Goal: Task Accomplishment & Management: Manage account settings

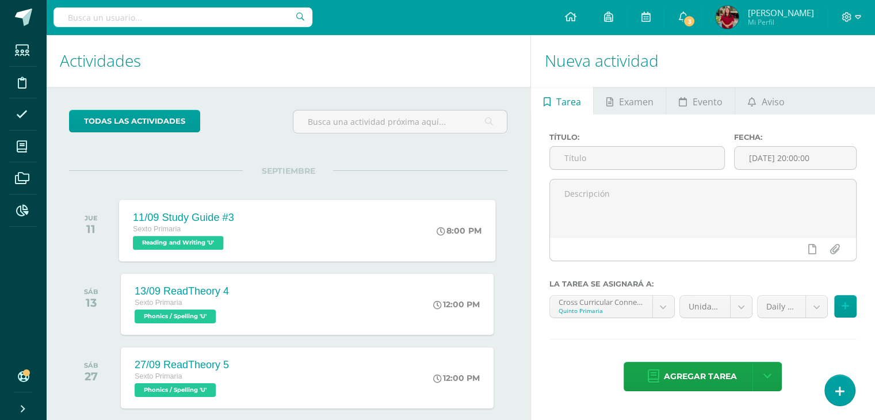
drag, startPoint x: 315, startPoint y: 243, endPoint x: 321, endPoint y: 230, distance: 14.2
click at [320, 230] on div "11/09 Study Guide #3 Sexto Primaria Reading and Writing 'U' 8:00 PM 11/09 Study…" at bounding box center [307, 231] width 376 height 62
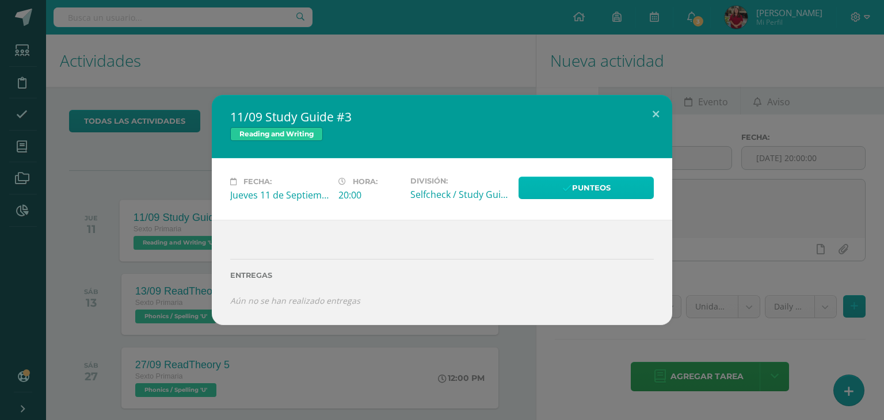
click at [563, 190] on icon at bounding box center [567, 189] width 10 height 10
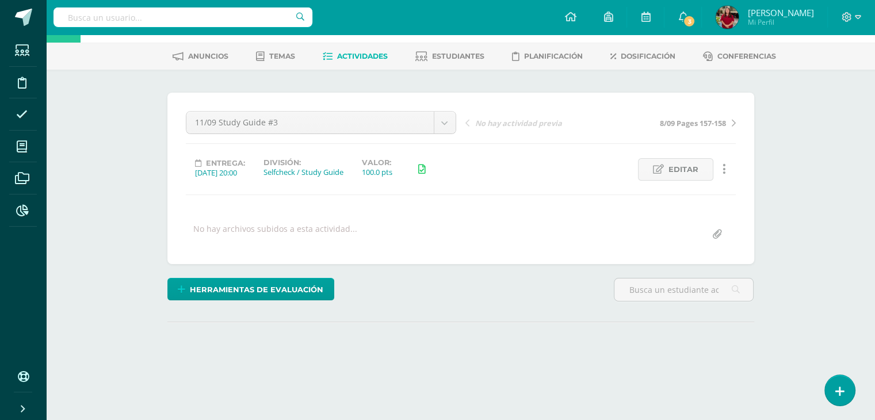
scroll to position [115, 0]
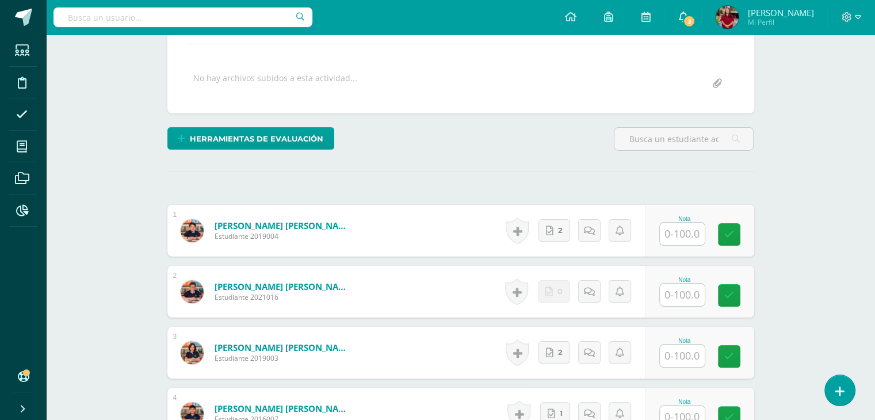
click at [688, 20] on icon at bounding box center [683, 17] width 9 height 10
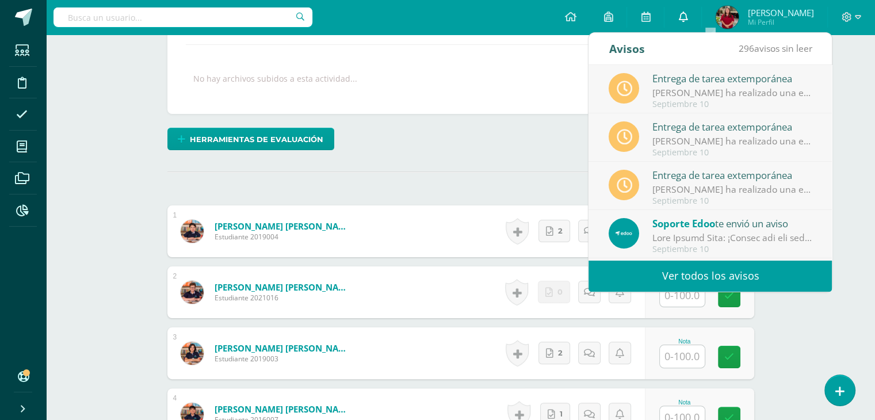
click at [688, 20] on icon at bounding box center [683, 17] width 9 height 10
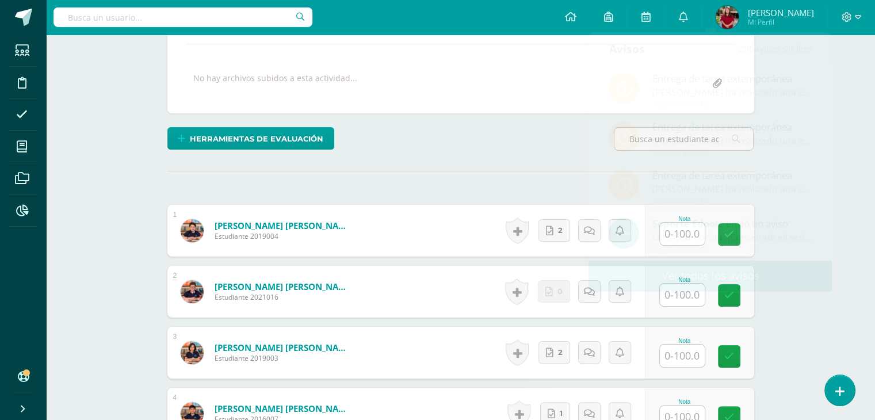
click at [435, 154] on div "Herramientas de evaluación Lista de cotejo Escala de valoración Puntos Extra Su…" at bounding box center [461, 143] width 596 height 33
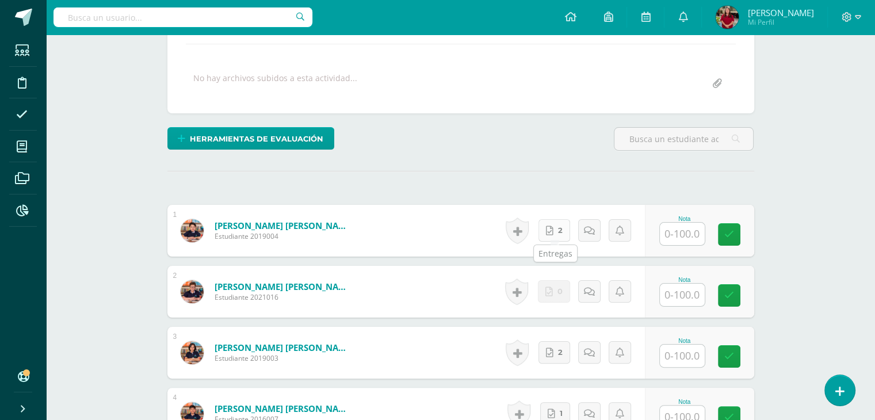
click at [562, 232] on span "2" at bounding box center [560, 230] width 5 height 21
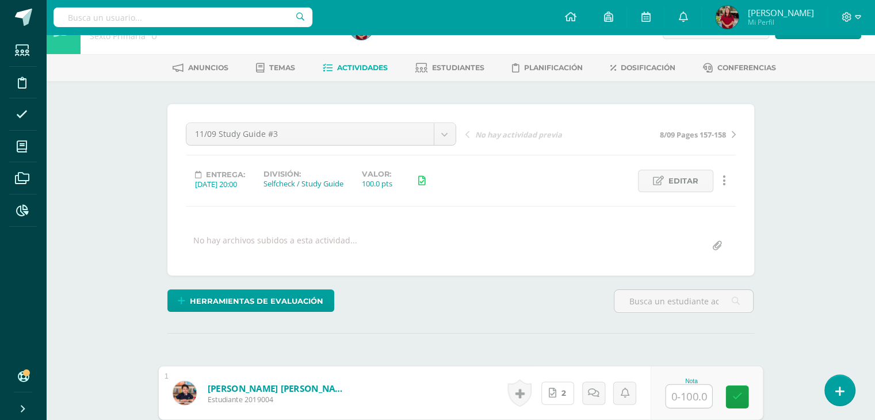
scroll to position [0, 0]
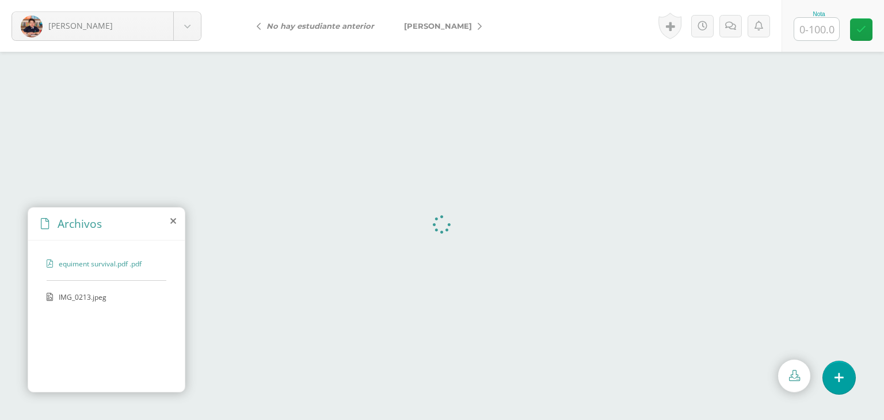
click at [102, 289] on div "equiment survival.pdf .pdf IMG_0213.jpeg" at bounding box center [106, 314] width 157 height 147
click at [101, 292] on span "IMG_0213.jpeg" at bounding box center [106, 297] width 94 height 10
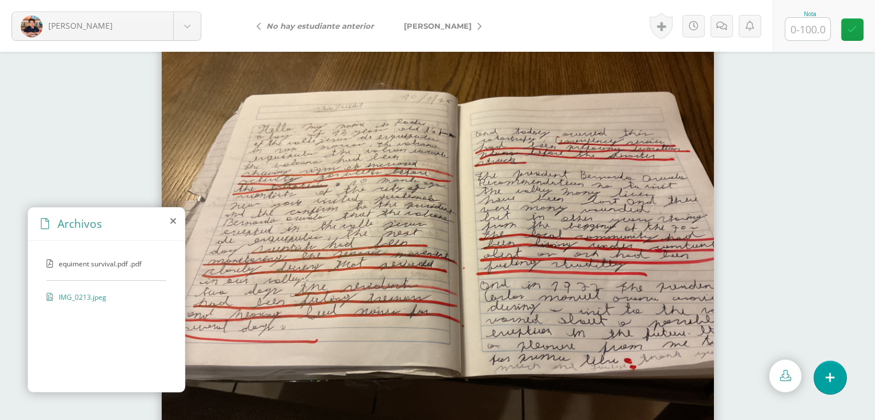
click at [807, 40] on input "text" at bounding box center [808, 29] width 45 height 22
type input "100"
click at [433, 24] on span "[PERSON_NAME]" at bounding box center [438, 25] width 68 height 9
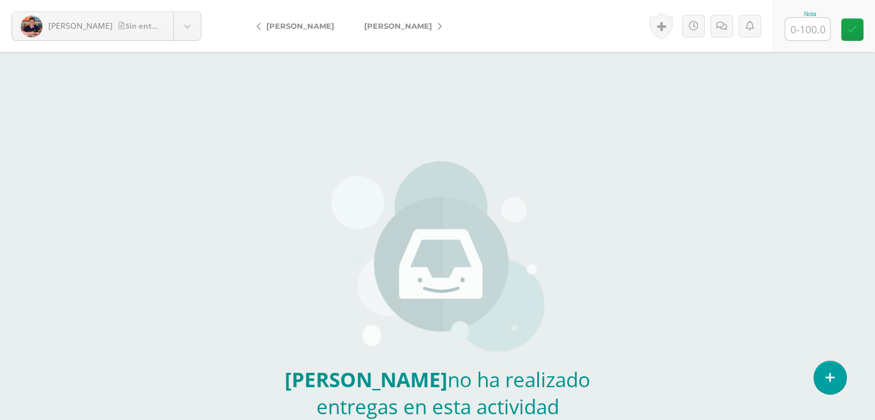
click at [807, 34] on input "text" at bounding box center [808, 29] width 45 height 22
type input "0"
click at [736, 33] on link at bounding box center [734, 26] width 22 height 22
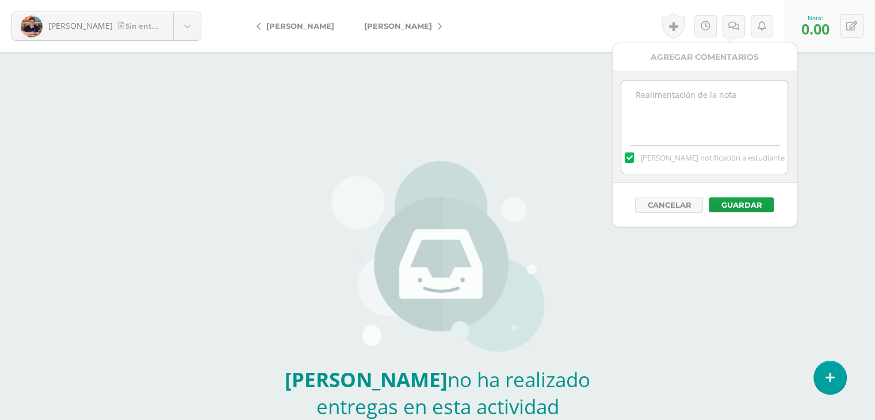
click at [734, 120] on textarea at bounding box center [705, 110] width 166 height 58
drag, startPoint x: 734, startPoint y: 120, endPoint x: 378, endPoint y: 101, distance: 356.8
type textarea "No entregó su guía."
click at [744, 202] on button "Guardar" at bounding box center [741, 204] width 65 height 15
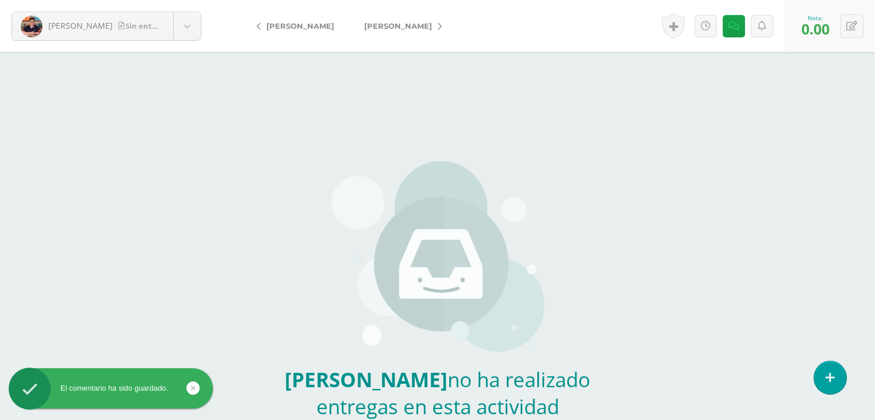
click at [412, 36] on link "[PERSON_NAME]" at bounding box center [400, 26] width 102 height 28
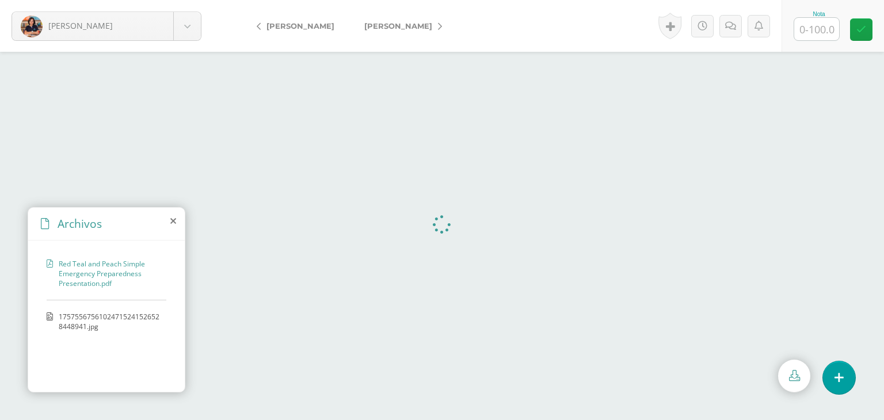
click at [103, 324] on span "17575567561024715241526528448941.jpg" at bounding box center [110, 322] width 102 height 20
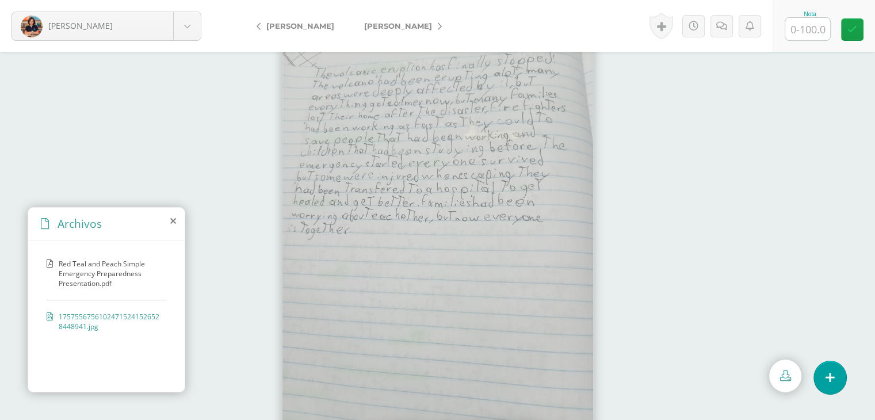
click at [813, 25] on input "text" at bounding box center [808, 29] width 45 height 22
type input "100"
click at [81, 0] on body "Castellanos, Ana Alcantara, Rodrigo Araneda, Noah Castellanos, Ana Castillo, Os…" at bounding box center [437, 0] width 875 height 0
click at [368, 0] on body "Castellanos, Ana Alcantara, Rodrigo Araneda, Noah Castellanos, Ana Castillo, Os…" at bounding box center [437, 0] width 875 height 0
click at [368, 26] on span "[PERSON_NAME]" at bounding box center [398, 25] width 68 height 9
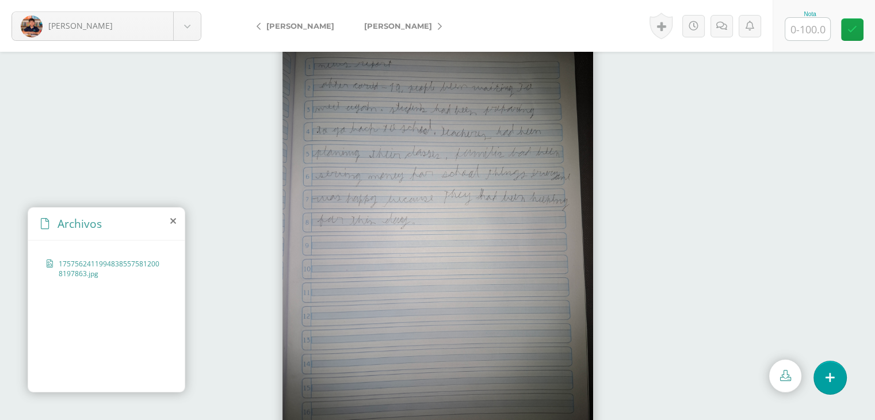
click at [807, 25] on input "text" at bounding box center [808, 29] width 45 height 22
type input "100"
click at [399, 26] on span "[PERSON_NAME]" at bounding box center [398, 25] width 68 height 9
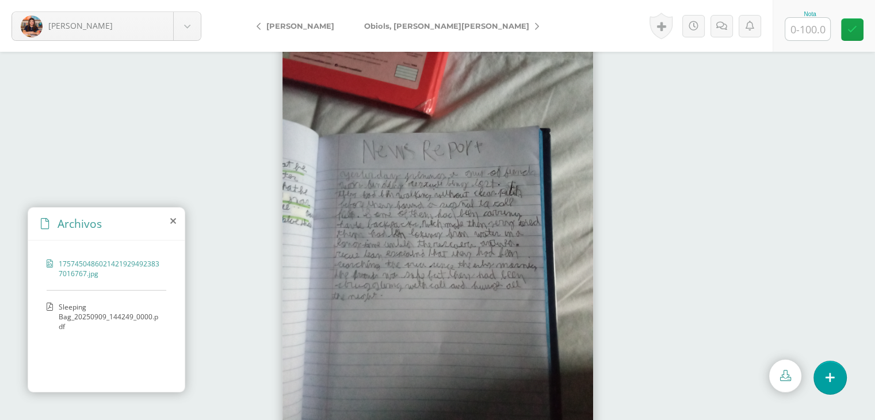
click at [108, 307] on span "Sleeping Bag_20250909_144249_0000.pdf" at bounding box center [110, 316] width 102 height 29
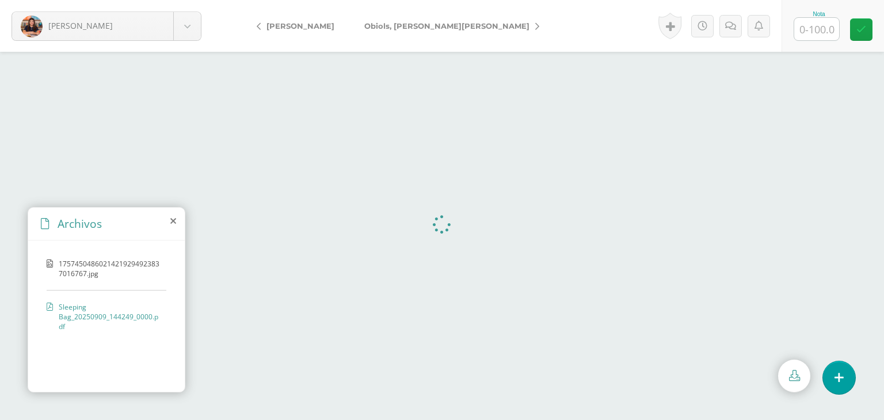
click at [808, 32] on input "text" at bounding box center [816, 29] width 45 height 22
type input "100"
click at [365, 30] on span "Obiols, [PERSON_NAME][PERSON_NAME]" at bounding box center [446, 25] width 165 height 9
click at [794, 37] on div "Nota" at bounding box center [819, 26] width 51 height 30
click at [798, 35] on input "text" at bounding box center [816, 29] width 45 height 22
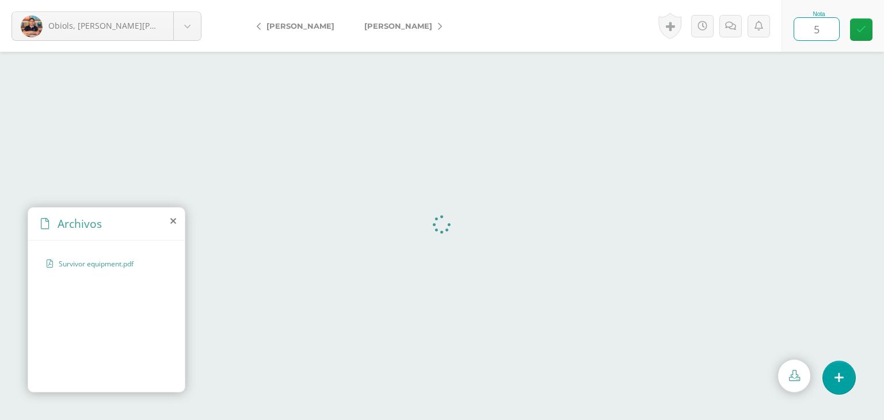
type input "50"
click at [745, 26] on link at bounding box center [734, 26] width 22 height 22
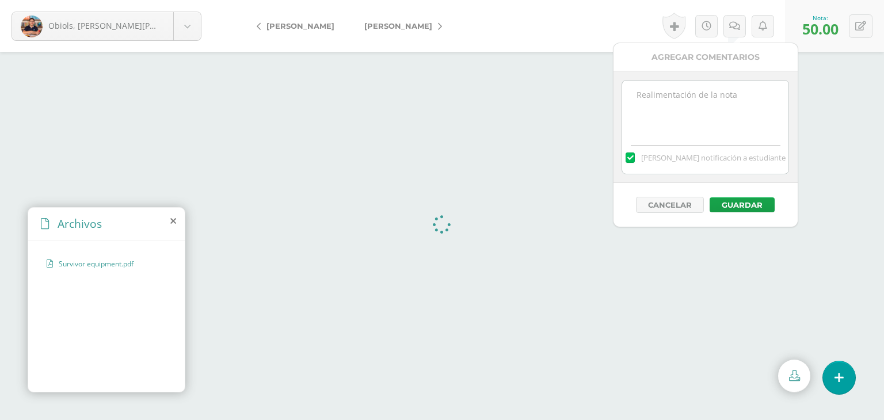
click at [640, 123] on textarea at bounding box center [705, 110] width 166 height 58
type textarea "c"
type textarea "Incomplete."
click at [746, 201] on button "Guardar" at bounding box center [742, 204] width 65 height 15
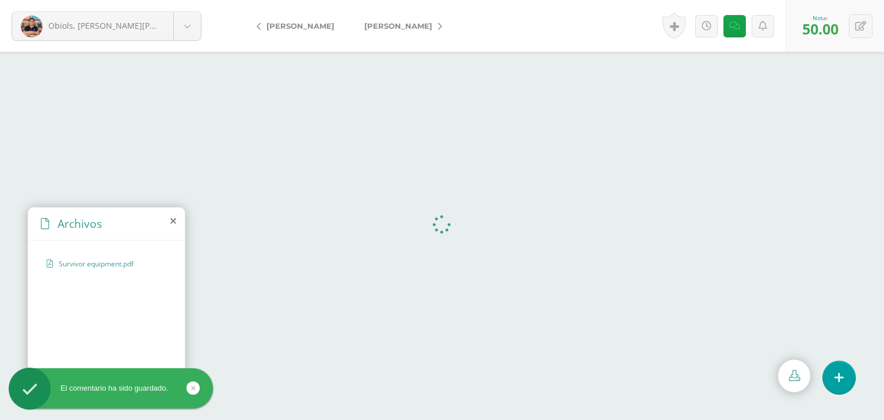
click at [392, 18] on link "[PERSON_NAME]" at bounding box center [400, 26] width 102 height 28
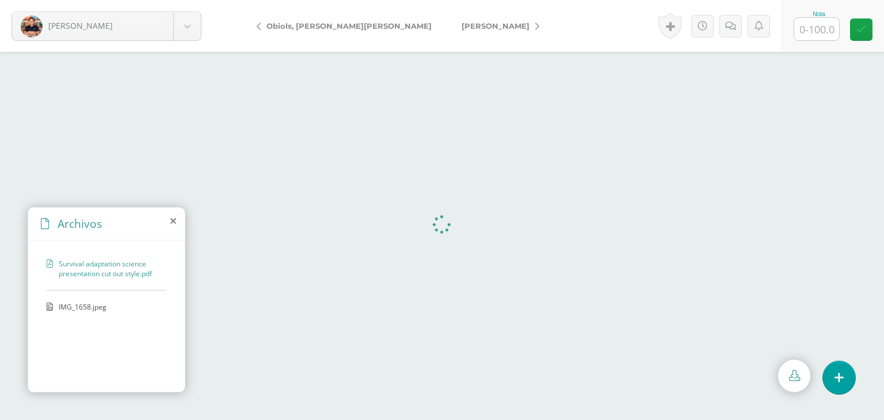
click at [104, 306] on span "IMG_1658.jpeg" at bounding box center [106, 307] width 94 height 10
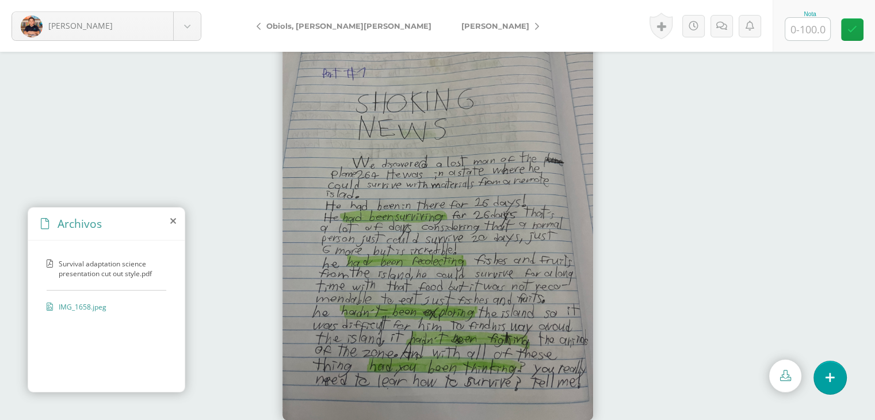
scroll to position [23, 0]
click at [805, 28] on input "text" at bounding box center [808, 29] width 45 height 22
type input "100"
click at [447, 33] on link "[PERSON_NAME]" at bounding box center [498, 26] width 102 height 28
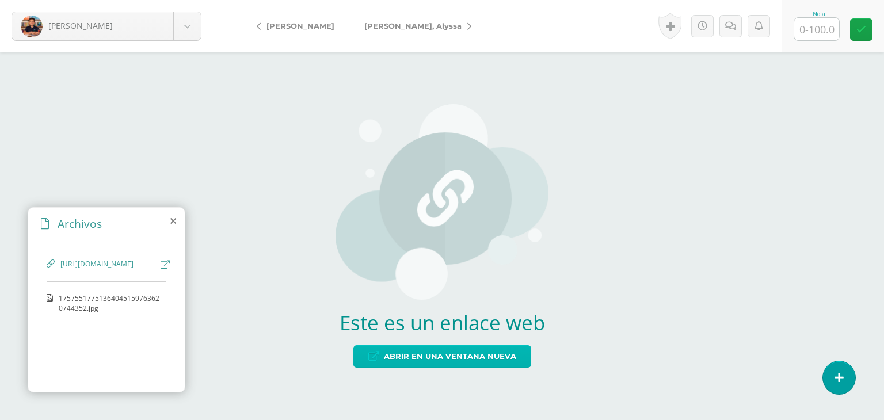
click at [401, 357] on span "Abrir en una ventana nueva" at bounding box center [450, 356] width 132 height 21
click at [70, 313] on span "17575517751364045159763620744352.jpg" at bounding box center [110, 304] width 102 height 20
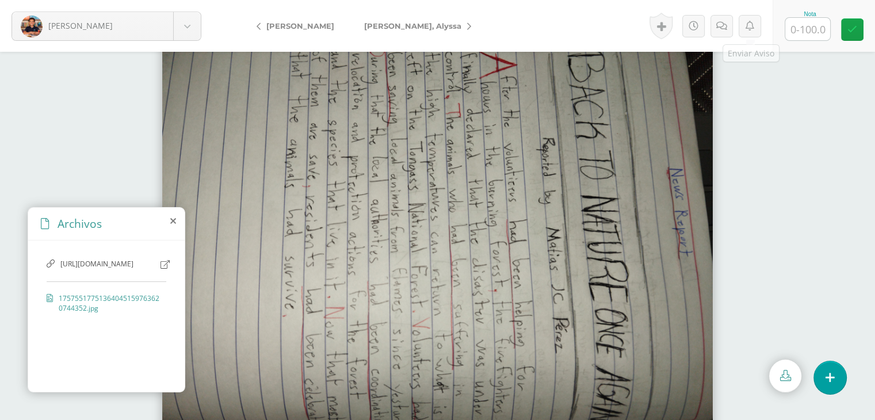
click at [801, 22] on input "text" at bounding box center [808, 29] width 45 height 22
type input "100"
click at [378, 33] on link "[PERSON_NAME], Alyssa" at bounding box center [414, 26] width 131 height 28
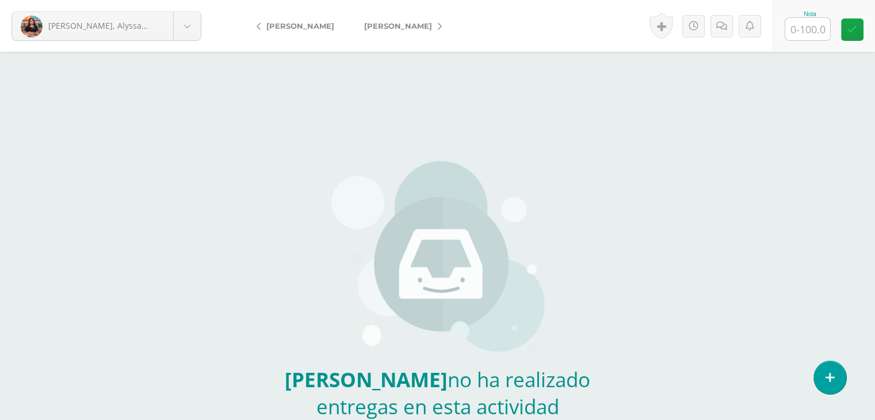
click at [826, 35] on input "text" at bounding box center [808, 29] width 45 height 22
type input "0"
drag, startPoint x: 723, startPoint y: 23, endPoint x: 725, endPoint y: 36, distance: 12.9
click at [723, 24] on link at bounding box center [734, 26] width 22 height 22
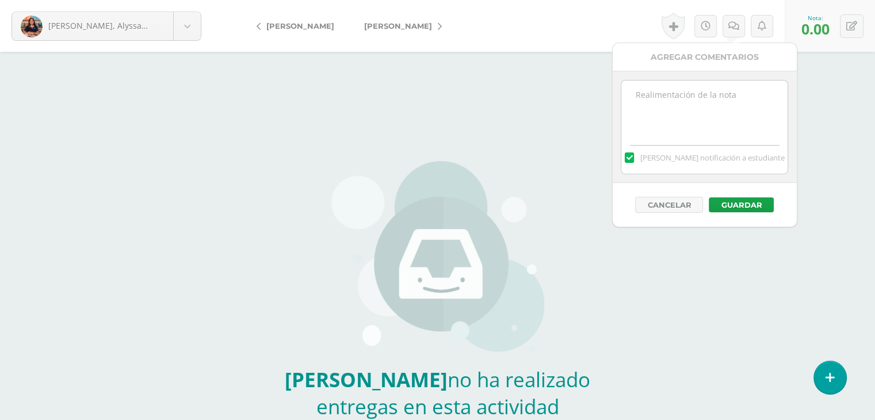
click at [712, 118] on textarea at bounding box center [705, 110] width 166 height 58
paste textarea "No entregó su guía."
type textarea "No entregó su guía."
click at [711, 209] on button "Guardar" at bounding box center [741, 204] width 65 height 15
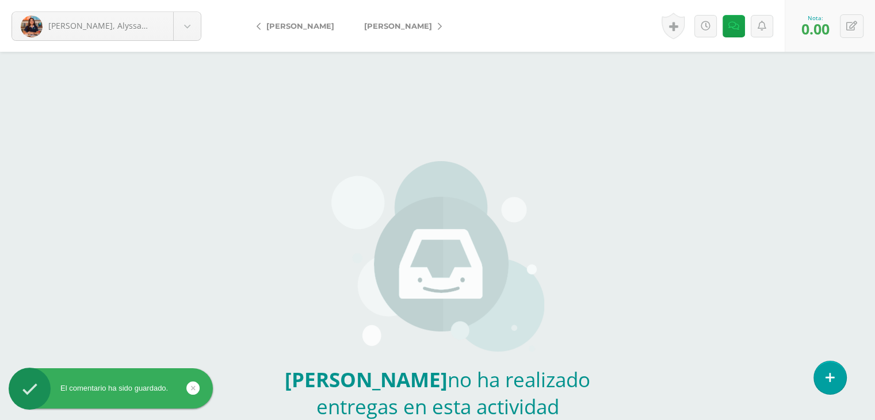
click at [371, 24] on span "[PERSON_NAME]" at bounding box center [398, 25] width 68 height 9
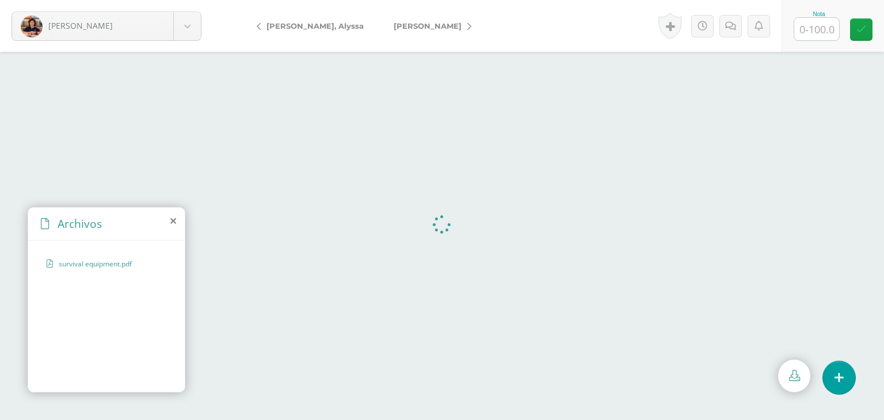
click at [801, 34] on input "text" at bounding box center [816, 29] width 45 height 22
type input "50"
click at [731, 34] on link at bounding box center [734, 26] width 22 height 22
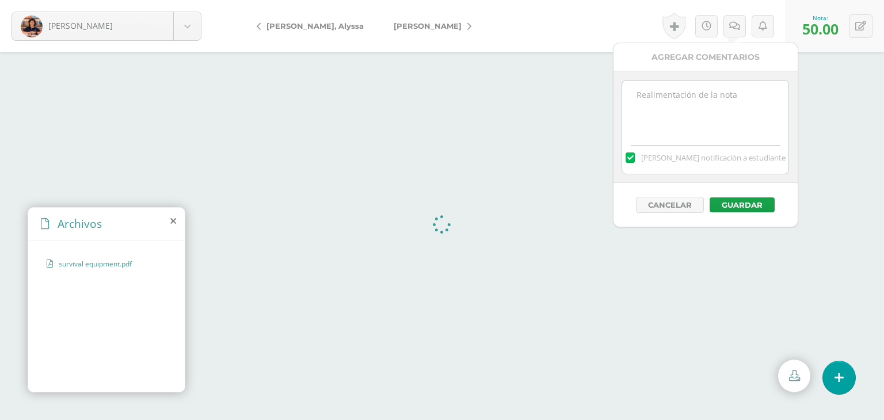
click at [705, 101] on textarea at bounding box center [705, 110] width 166 height 58
type textarea "i"
type textarea "Incomplete."
click at [749, 216] on div "Cancelar Guardar" at bounding box center [706, 205] width 184 height 44
click at [749, 212] on div "Cancelar Guardar" at bounding box center [706, 205] width 184 height 44
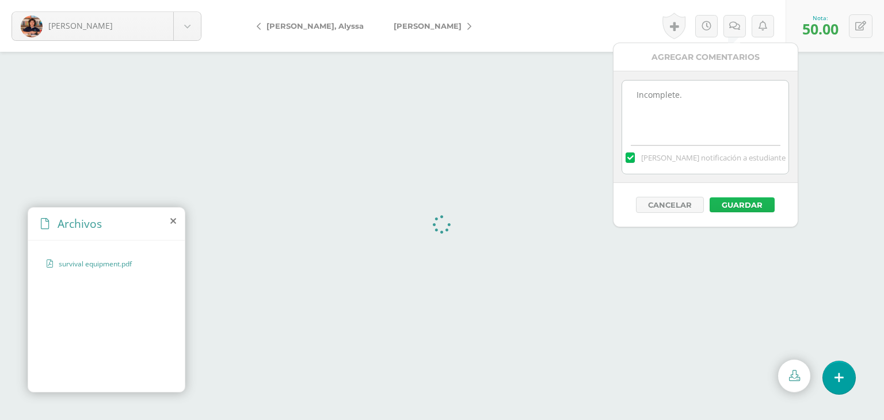
click at [746, 198] on button "Guardar" at bounding box center [742, 204] width 65 height 15
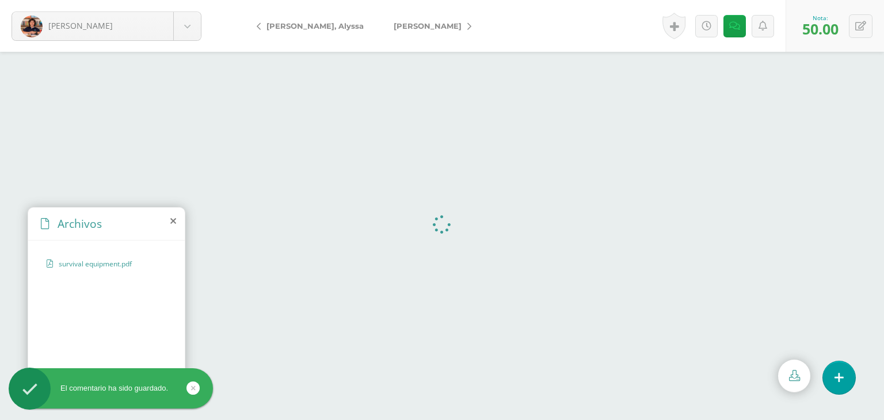
click at [435, 28] on span "[PERSON_NAME]" at bounding box center [428, 25] width 68 height 9
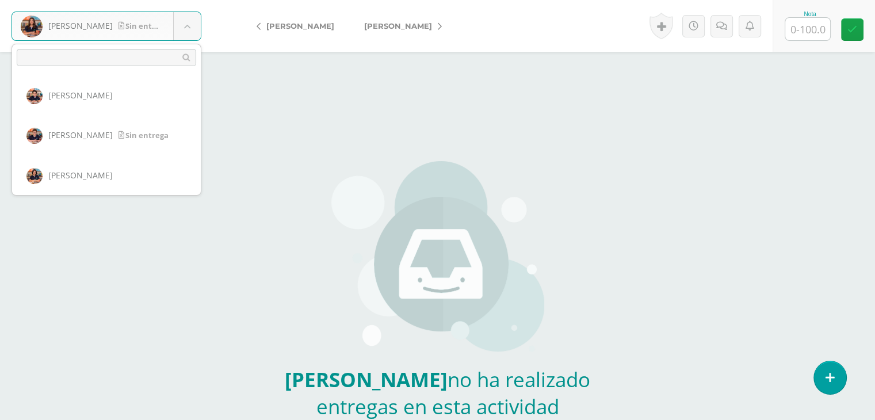
click at [141, 35] on body "[PERSON_NAME], [PERSON_NAME] entrega Alcantara, [PERSON_NAME], [PERSON_NAME], […" at bounding box center [437, 239] width 875 height 479
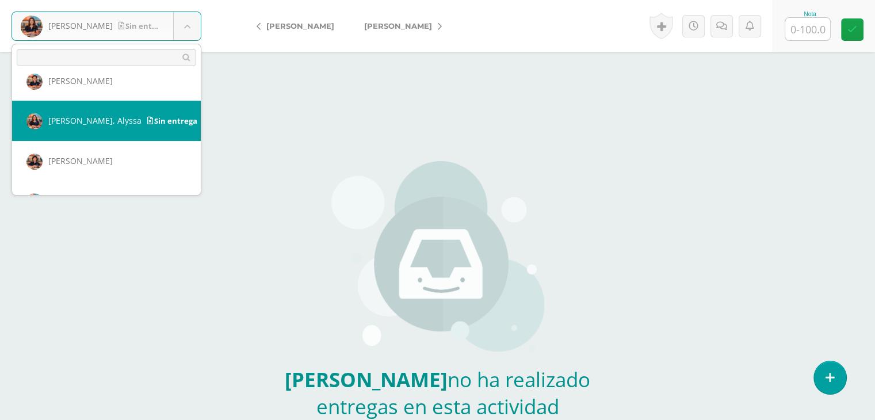
scroll to position [283, 0]
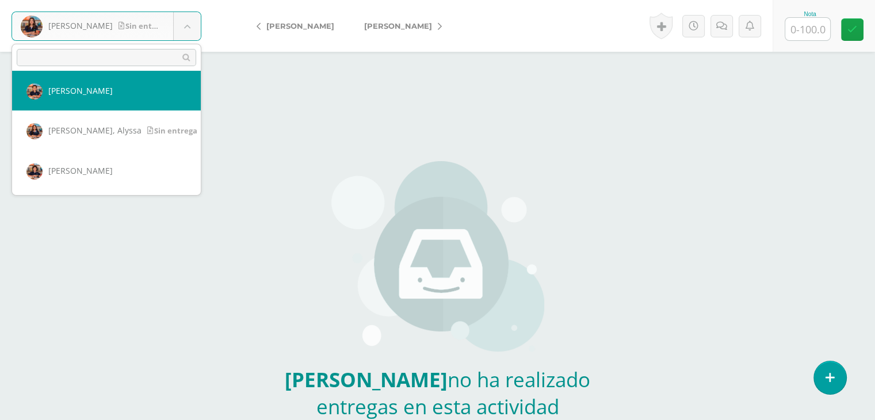
select select "556"
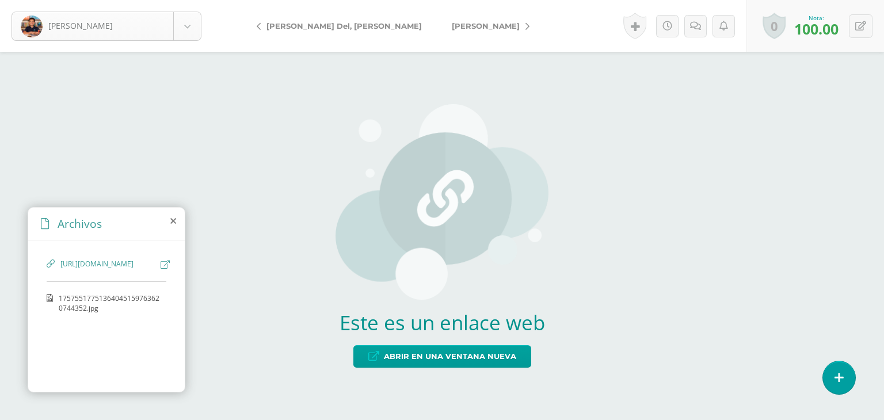
click at [184, 0] on body "[PERSON_NAME] [PERSON_NAME] [PERSON_NAME] [PERSON_NAME] [PERSON_NAME], [PERSON_…" at bounding box center [442, 0] width 884 height 0
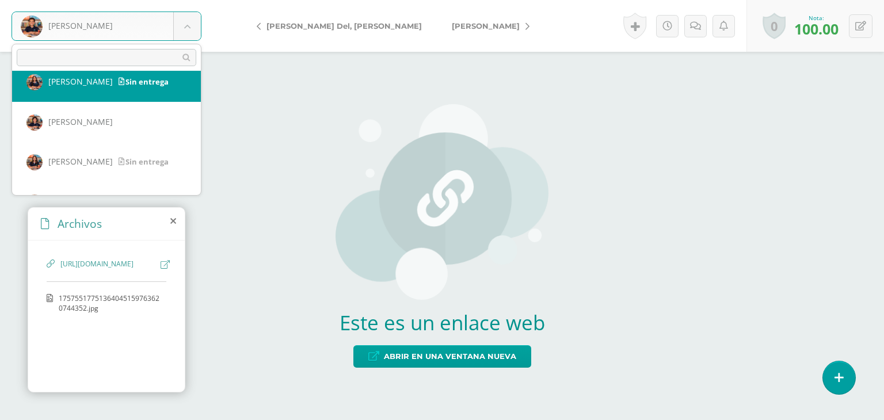
scroll to position [363, 0]
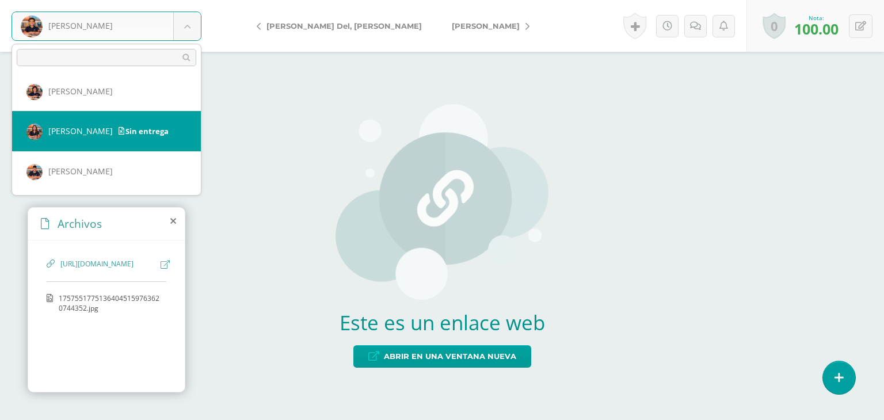
select select "589"
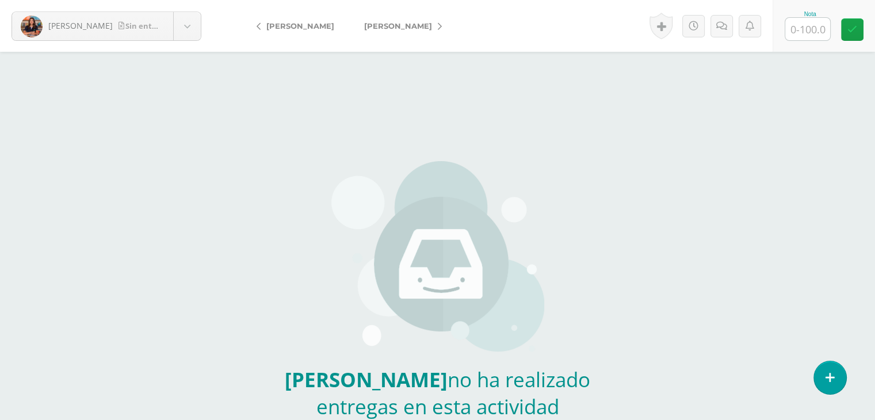
click at [791, 37] on div "Nota" at bounding box center [824, 26] width 102 height 52
click at [791, 37] on input "text" at bounding box center [808, 29] width 45 height 22
type input "0"
click at [736, 32] on link at bounding box center [734, 26] width 22 height 22
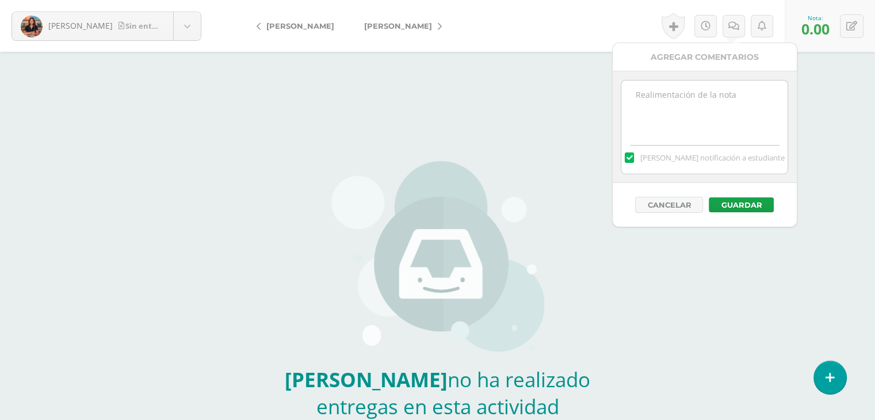
click at [735, 147] on div "[PERSON_NAME] notificación a estudiante" at bounding box center [705, 156] width 166 height 36
drag, startPoint x: 725, startPoint y: 124, endPoint x: 695, endPoint y: 101, distance: 38.6
click at [723, 124] on textarea at bounding box center [705, 110] width 166 height 58
paste textarea "No entregó su guía."
type textarea "No entregó su guía."
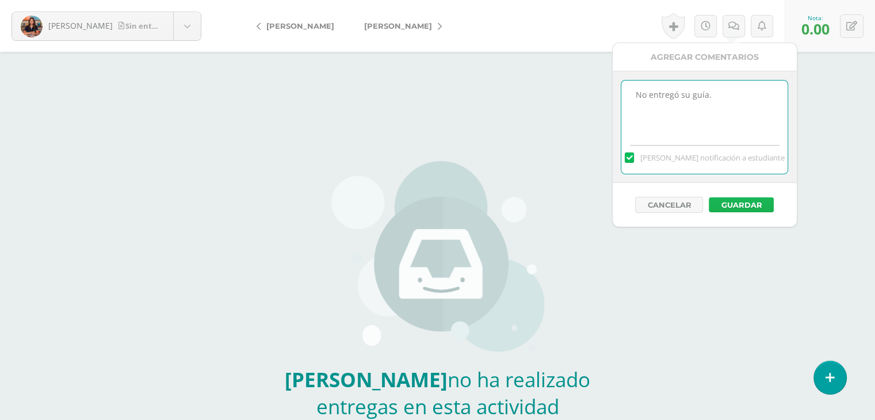
click at [739, 203] on button "Guardar" at bounding box center [741, 204] width 65 height 15
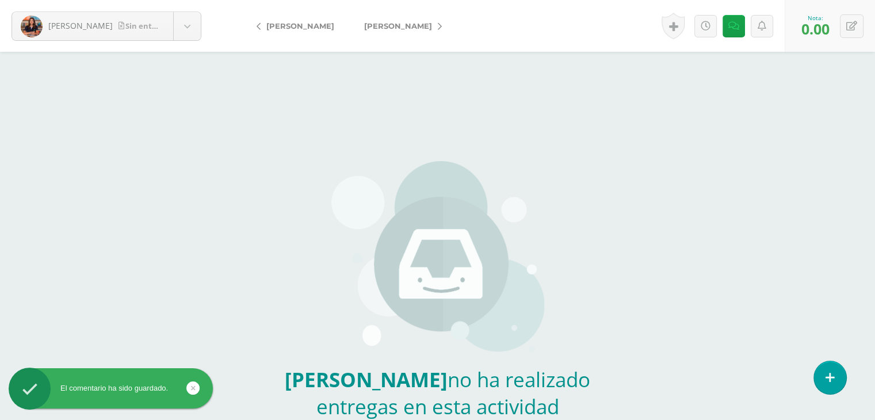
click at [364, 27] on span "[PERSON_NAME]" at bounding box center [398, 25] width 68 height 9
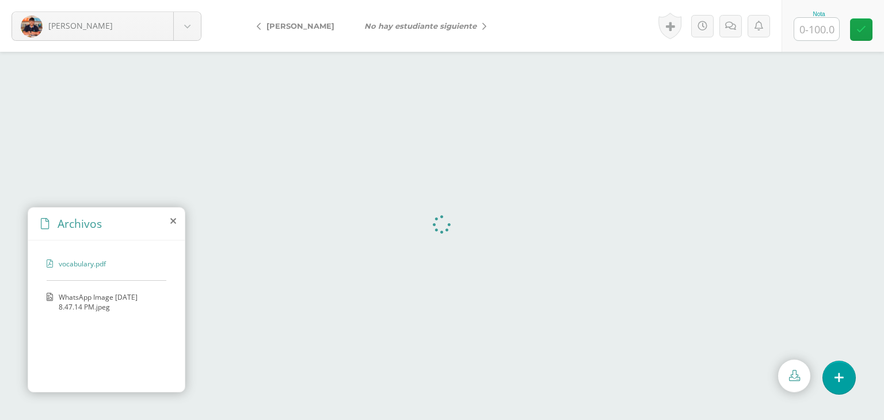
click at [813, 28] on input "text" at bounding box center [816, 29] width 45 height 22
type input "100"
click at [67, 297] on span "WhatsApp Image 2025-09-10 at 8.47.14 PM.jpeg" at bounding box center [110, 302] width 102 height 20
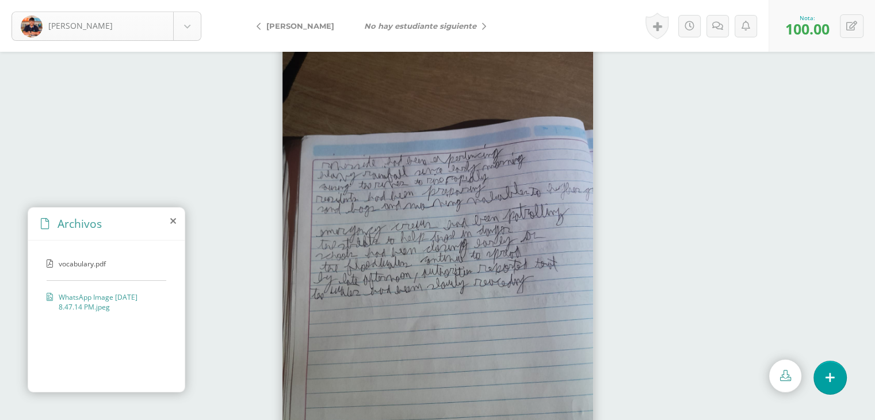
click at [129, 0] on body "Zavala, Jose Alcantara, Rodrigo Araneda, Noah Castellanos, Ana Castillo, Oscar …" at bounding box center [437, 0] width 875 height 0
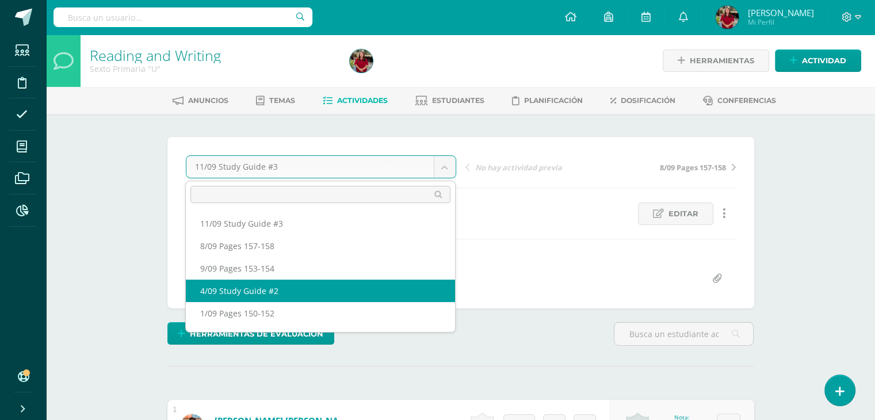
select select "/dashboard/teacher/grade-activity/219762/"
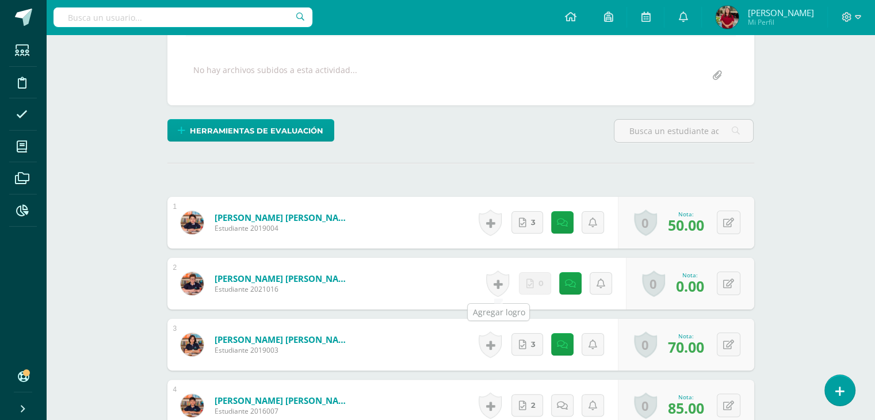
scroll to position [203, 0]
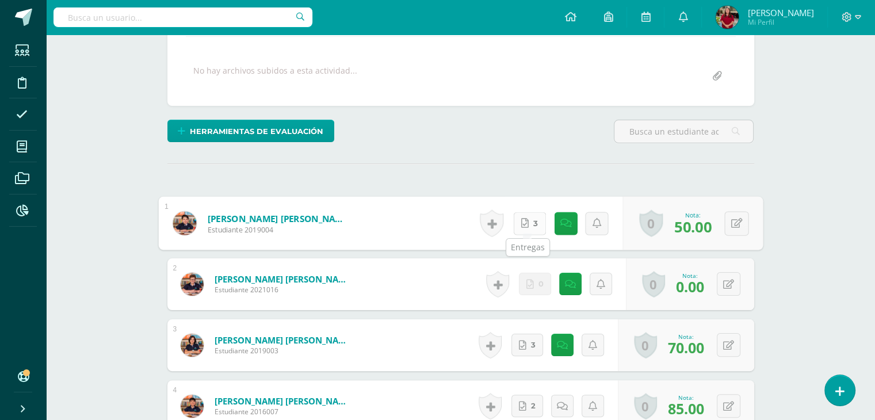
click at [523, 231] on link "3" at bounding box center [529, 223] width 33 height 23
click at [357, 224] on div "Alcantara López, Rodrigo Antonio Estudiante 2019004" at bounding box center [260, 223] width 205 height 54
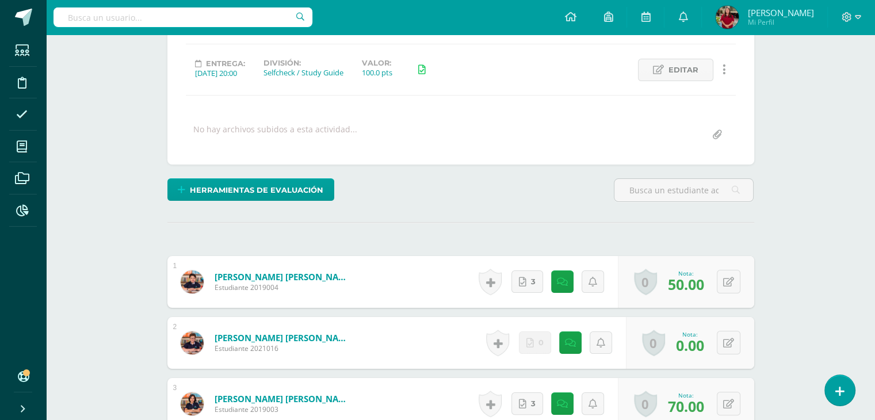
scroll to position [0, 0]
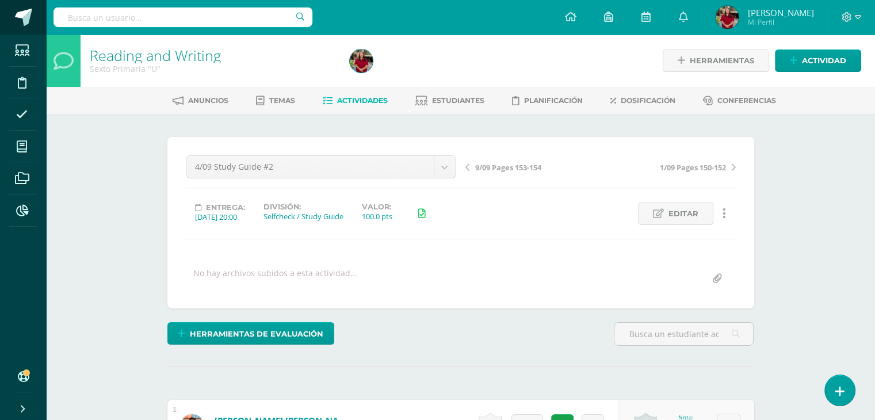
click at [18, 21] on span at bounding box center [23, 17] width 17 height 17
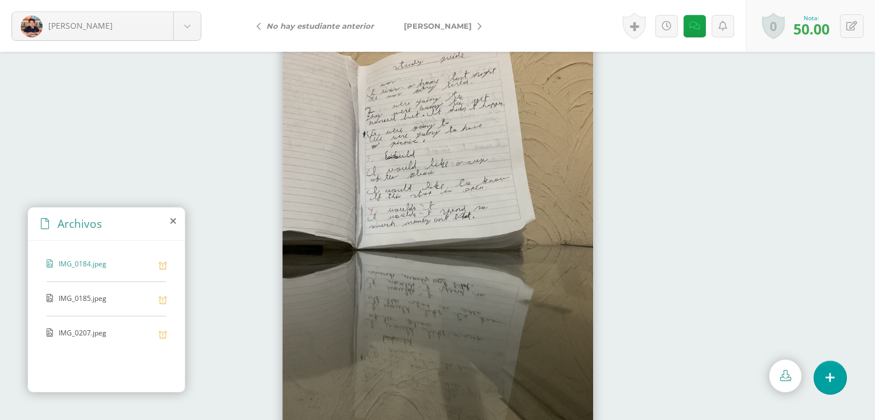
click at [57, 344] on div "IMG_0207.jpeg" at bounding box center [107, 339] width 120 height 22
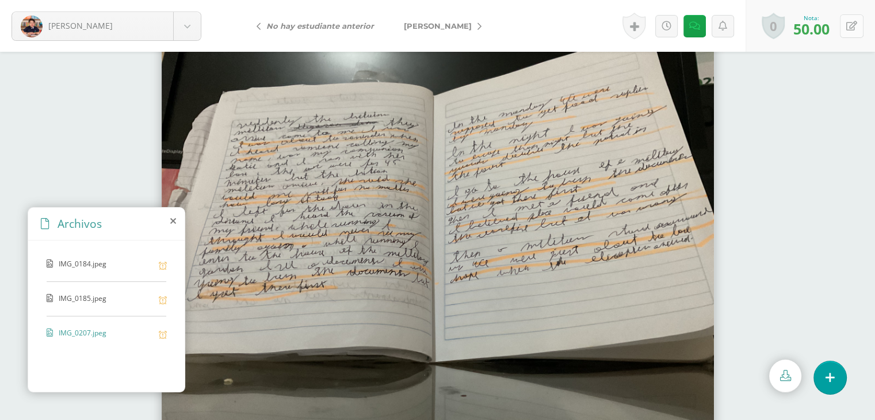
click at [847, 31] on icon at bounding box center [852, 26] width 11 height 10
type input "70"
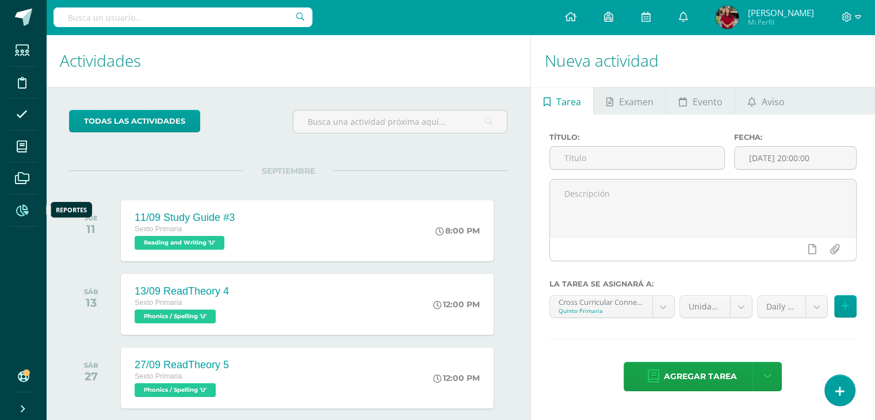
click at [23, 209] on icon at bounding box center [22, 211] width 12 height 12
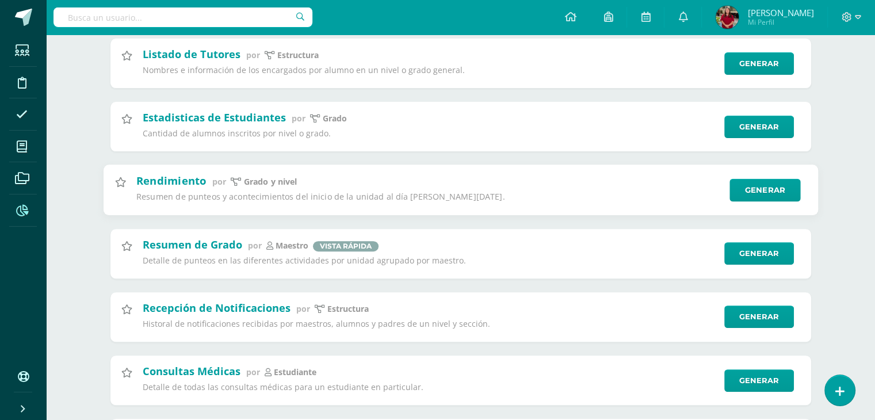
scroll to position [345, 0]
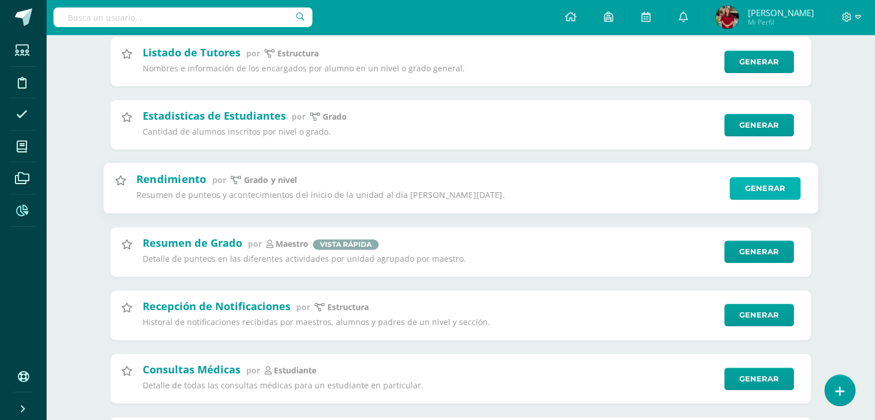
click at [753, 186] on link "Generar" at bounding box center [765, 188] width 71 height 23
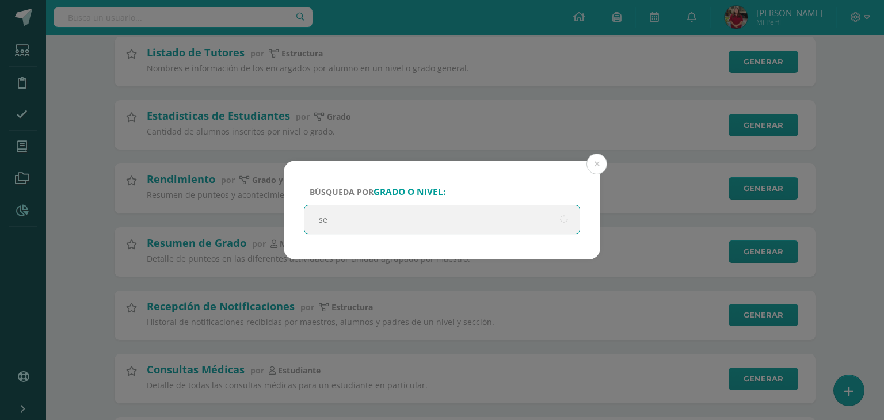
type input "sex"
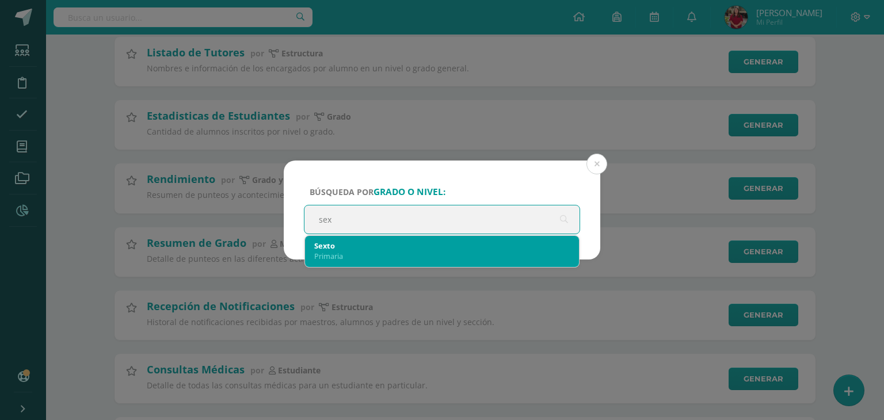
click at [465, 241] on div "Sexto" at bounding box center [442, 246] width 256 height 10
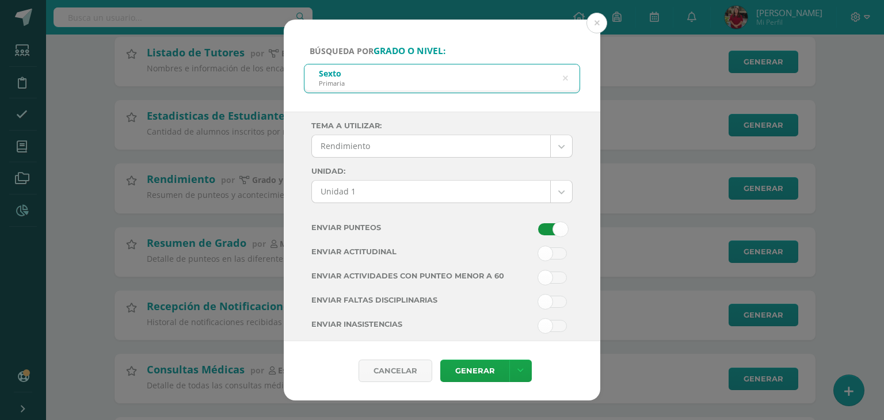
click at [548, 233] on span at bounding box center [552, 229] width 29 height 12
click at [0, 0] on input "checkbox" at bounding box center [0, 0] width 0 height 0
click at [540, 279] on span at bounding box center [552, 278] width 29 height 12
click at [0, 0] on input "checkbox" at bounding box center [0, 0] width 0 height 0
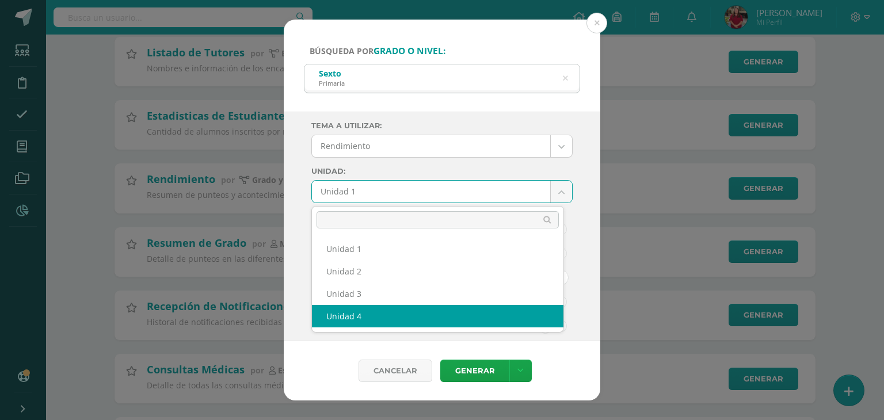
select select "Unidad 4"
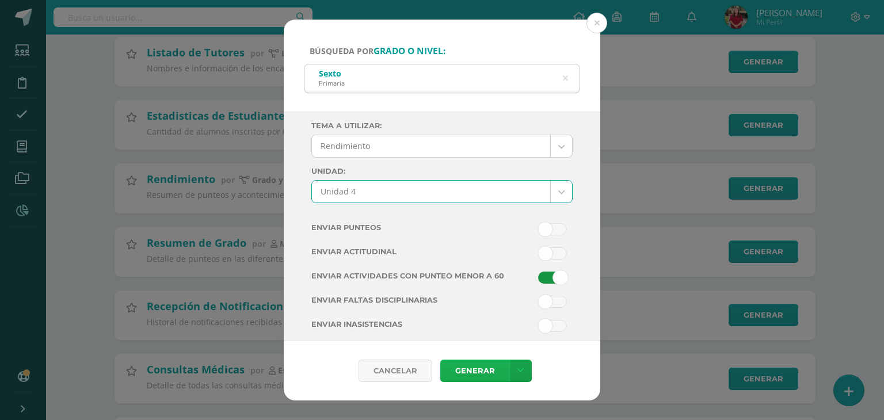
click at [456, 377] on link "Generar" at bounding box center [474, 371] width 69 height 22
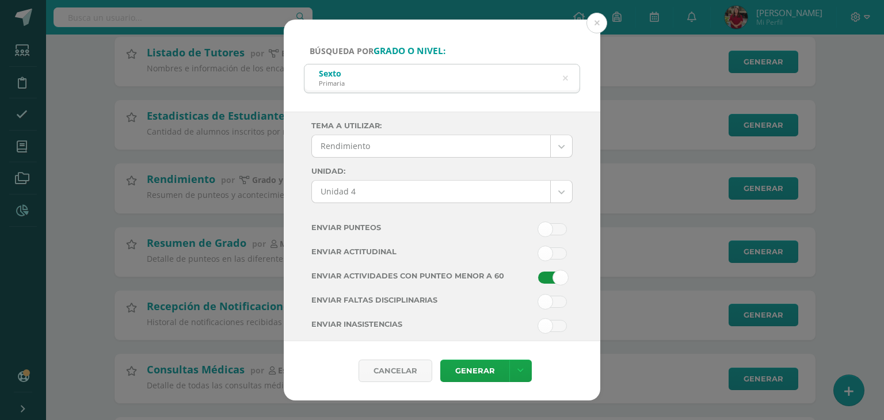
click at [85, 136] on div "Búsqueda por grado o nivel: Sexto Primaria sex Tema a Utilizar: Rendimiento ---…" at bounding box center [442, 210] width 875 height 381
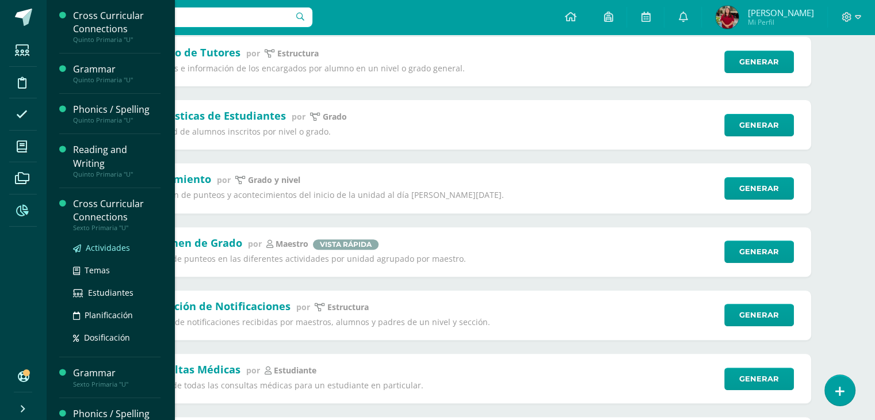
click at [113, 252] on span "Actividades" at bounding box center [108, 247] width 44 height 11
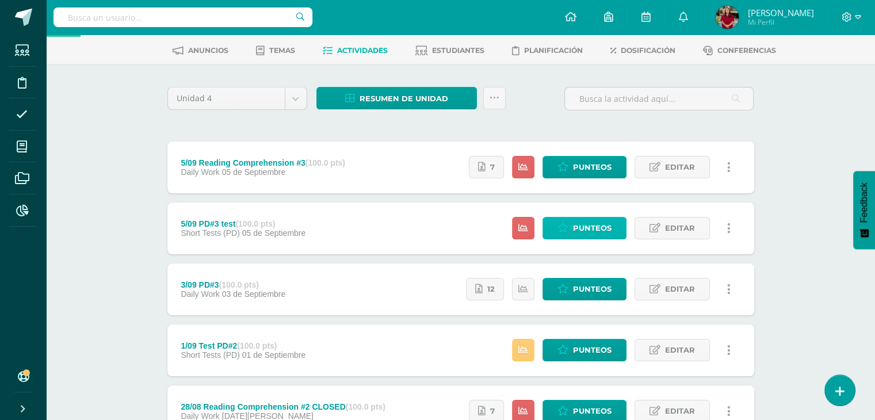
click at [578, 230] on span "Punteos" at bounding box center [592, 228] width 39 height 21
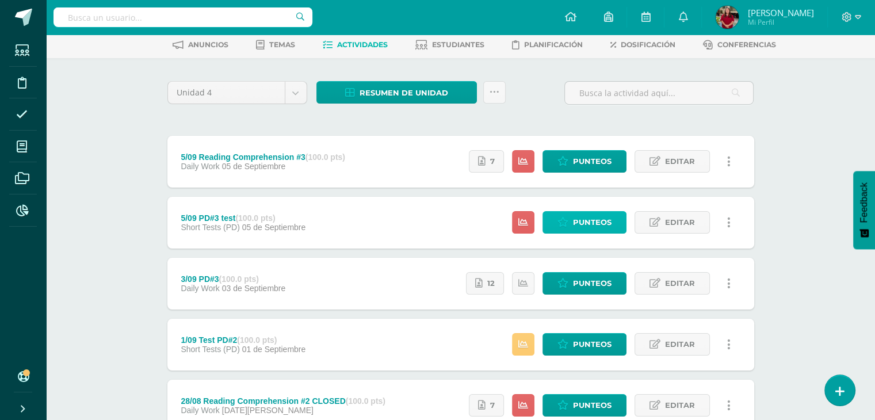
scroll to position [56, 0]
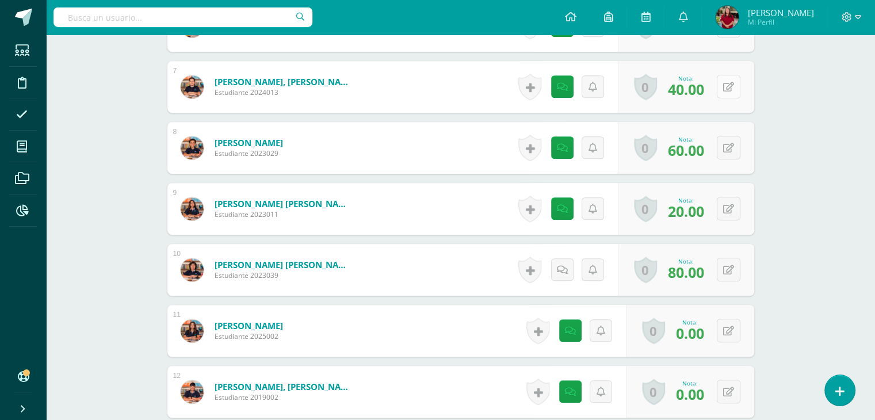
scroll to position [706, 0]
click at [731, 77] on button at bounding box center [729, 86] width 24 height 24
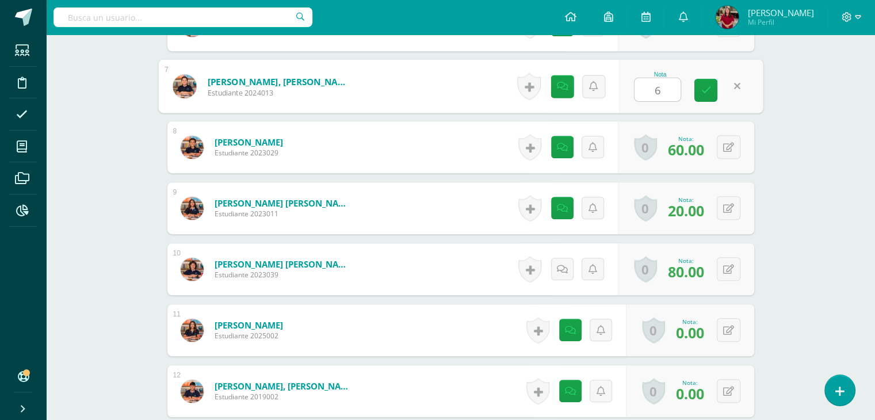
type input "60"
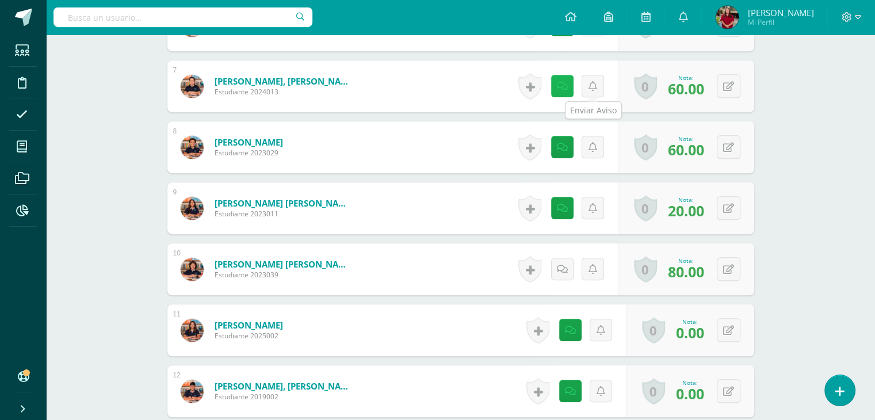
click at [569, 90] on link at bounding box center [562, 86] width 22 height 22
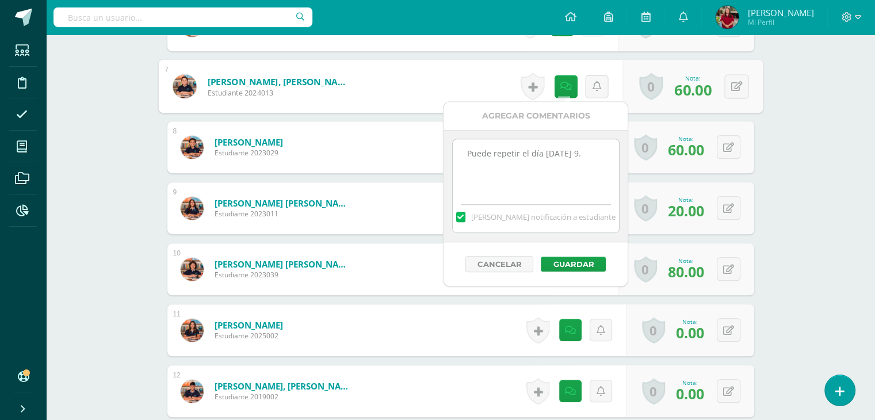
click at [587, 161] on textarea "Puede repetir el día martes 9." at bounding box center [536, 168] width 166 height 58
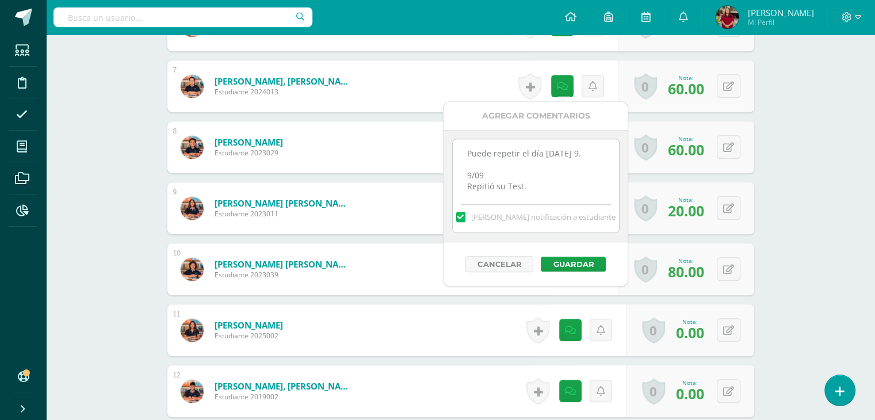
type textarea "Puede repetir el día martes 9. 9/09 Repitió su Test."
drag, startPoint x: 536, startPoint y: 200, endPoint x: 471, endPoint y: 175, distance: 70.1
click at [471, 175] on div "Puede repetir el día martes 9. Mandar notificación a estudiante" at bounding box center [535, 186] width 167 height 94
drag, startPoint x: 541, startPoint y: 180, endPoint x: 456, endPoint y: 164, distance: 86.7
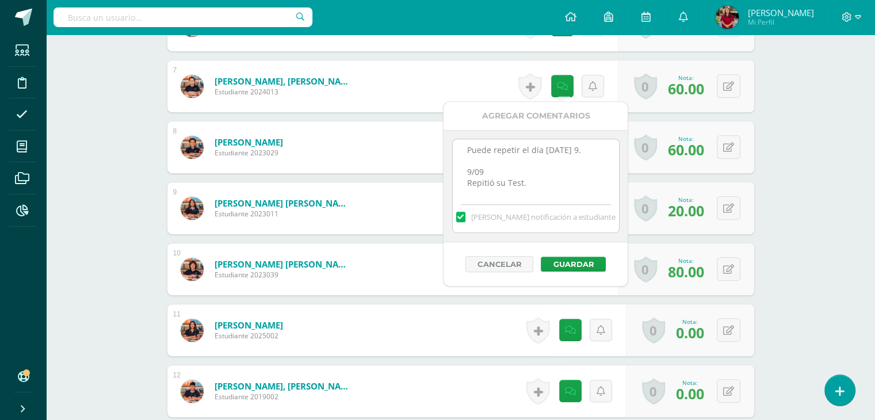
click at [456, 164] on textarea "Puede repetir el día martes 9." at bounding box center [536, 168] width 166 height 58
click at [563, 257] on button "Guardar" at bounding box center [573, 264] width 65 height 15
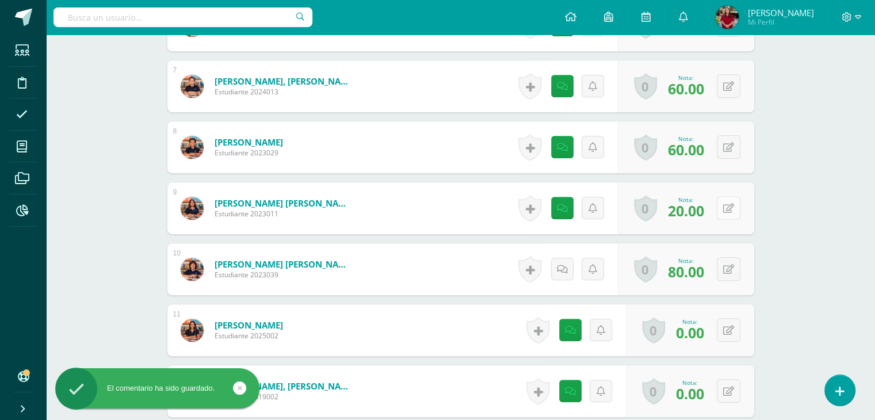
click at [727, 203] on button at bounding box center [729, 208] width 24 height 24
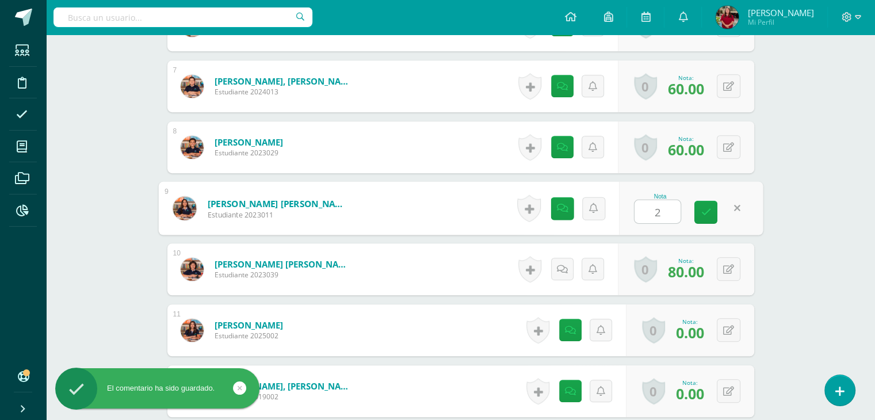
type input "21"
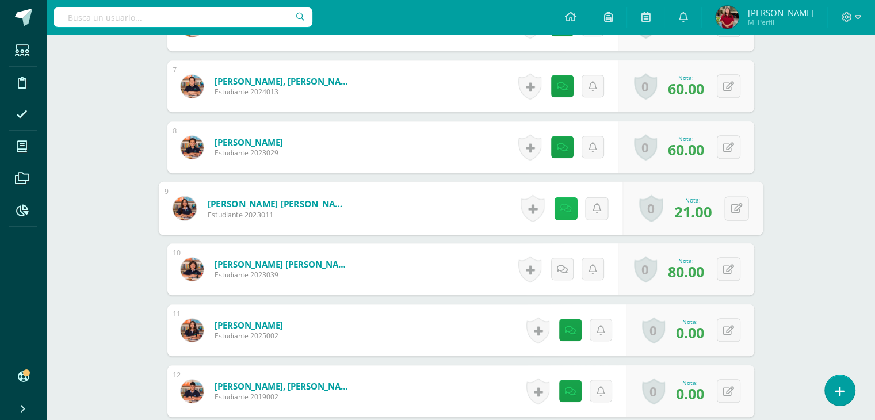
click at [555, 205] on link at bounding box center [565, 208] width 23 height 23
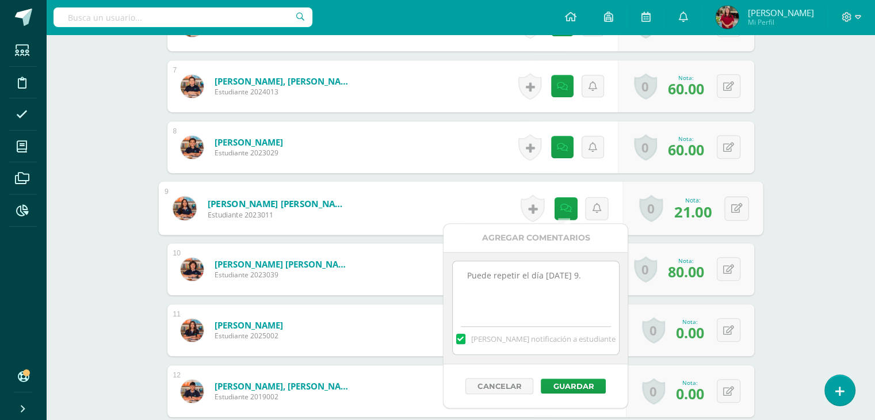
click at [592, 289] on textarea "Puede repetir el día martes 9." at bounding box center [536, 290] width 166 height 58
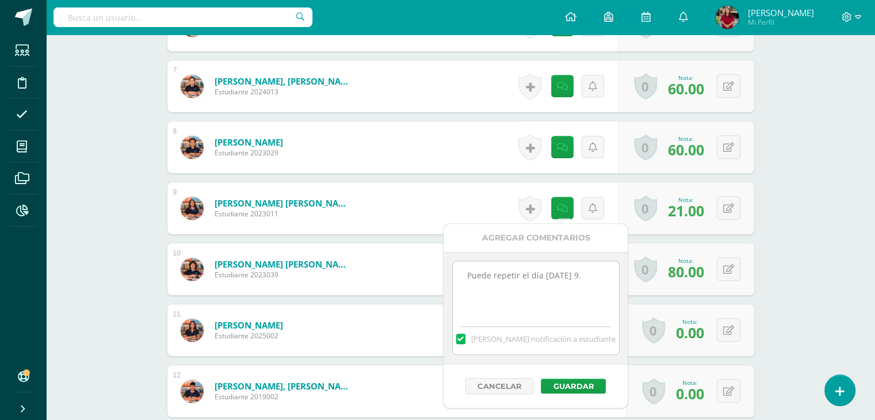
paste textarea "9/09 Repitió su Test."
type textarea "Puede repetir el día martes 9. 9/09 Repitió su Test."
click at [580, 382] on button "Guardar" at bounding box center [573, 386] width 65 height 15
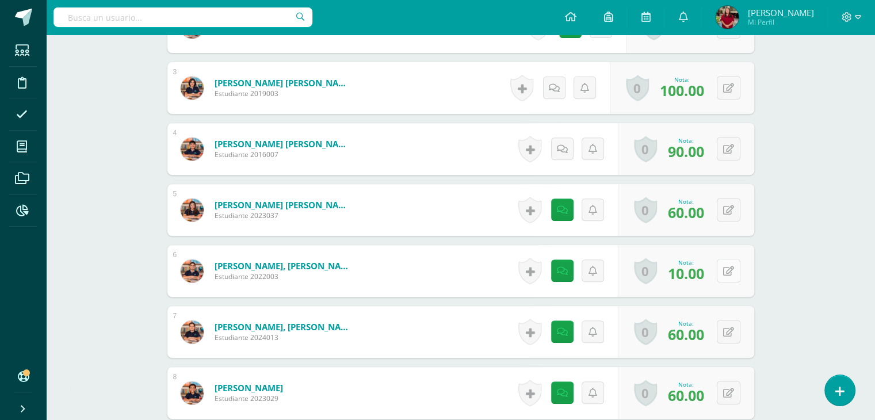
click at [731, 273] on button at bounding box center [729, 271] width 24 height 24
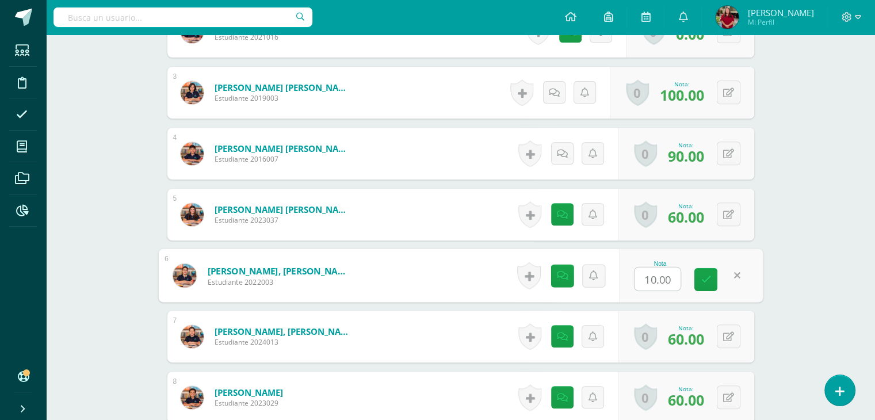
type input "8"
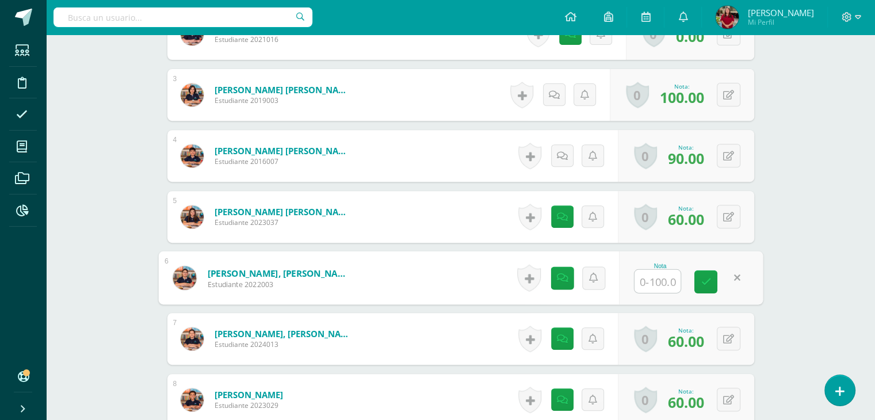
type input "1"
type input "28+"
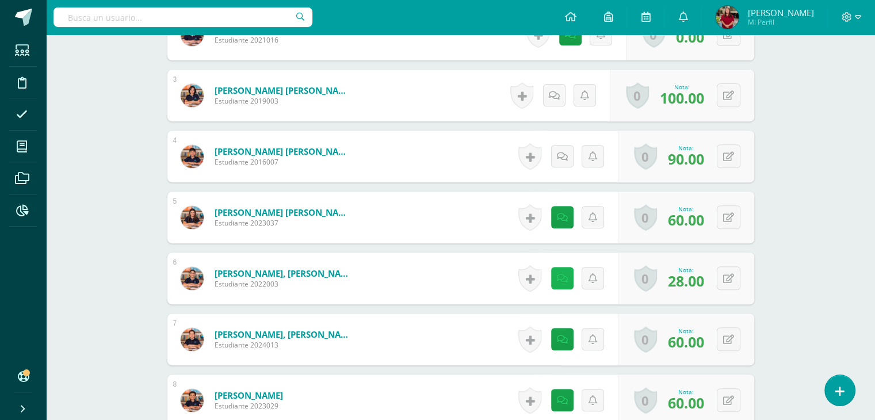
click at [568, 273] on link at bounding box center [562, 278] width 22 height 22
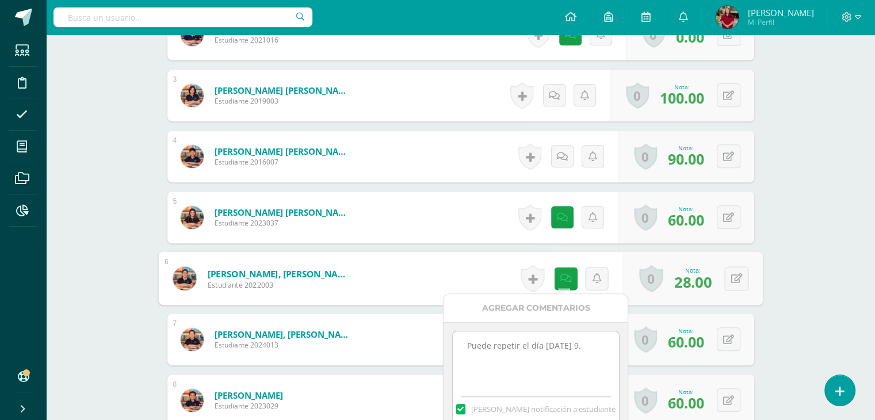
click at [558, 329] on div "Puede repetir el día martes 9. Mandar notificación a estudiante" at bounding box center [536, 378] width 184 height 112
click at [579, 345] on textarea "Puede repetir el día martes 9." at bounding box center [536, 360] width 166 height 58
paste textarea "9/09 Repitió su Test."
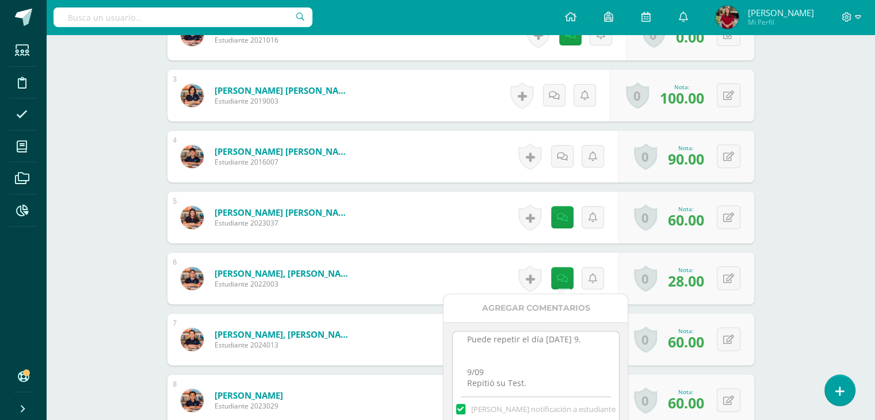
scroll to position [15, 0]
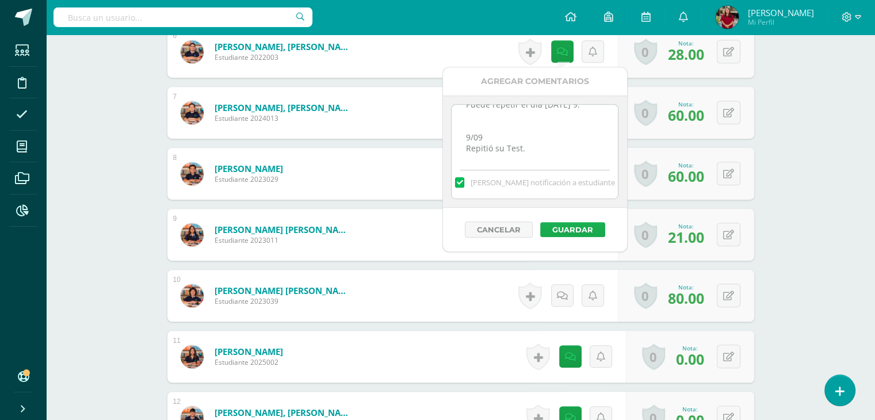
type textarea "Puede repetir el día martes 9. 9/09 Repitió su Test."
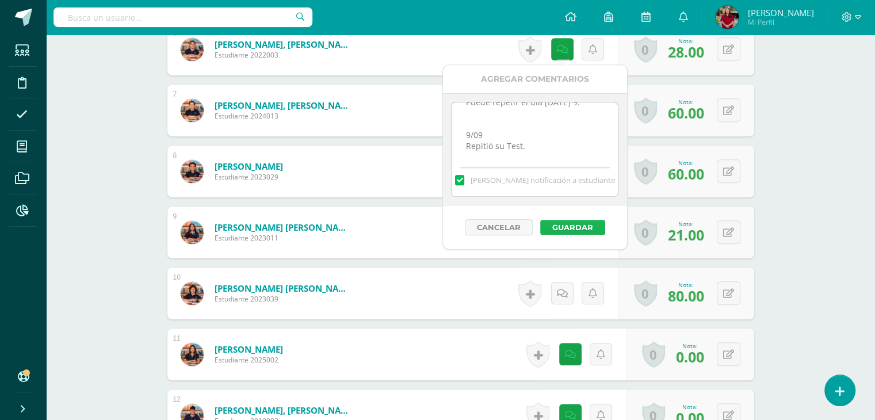
click at [569, 228] on button "Guardar" at bounding box center [572, 227] width 65 height 15
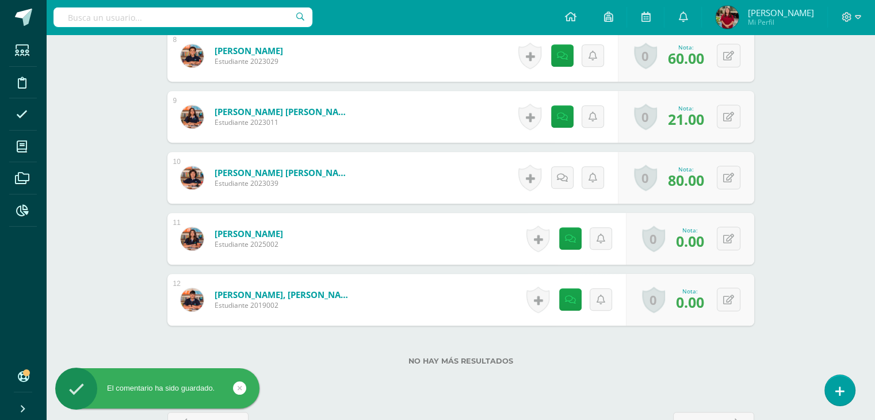
scroll to position [834, 0]
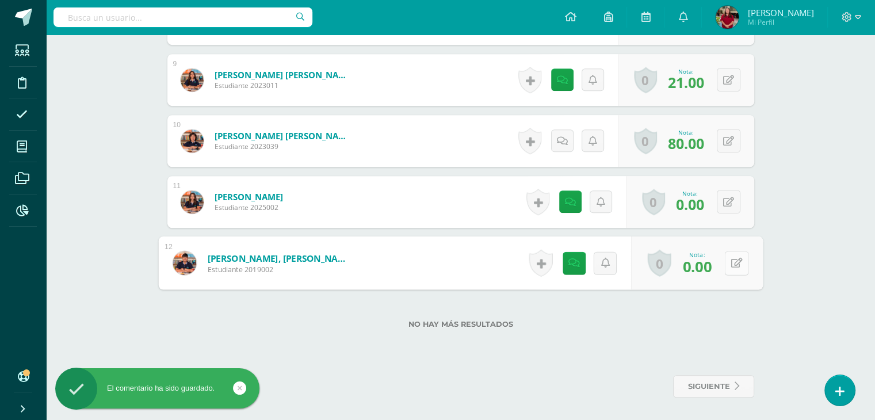
click at [721, 261] on div "0 Logros Logros obtenidos Aún no hay logros agregados Nota: 0.00" at bounding box center [697, 264] width 132 height 54
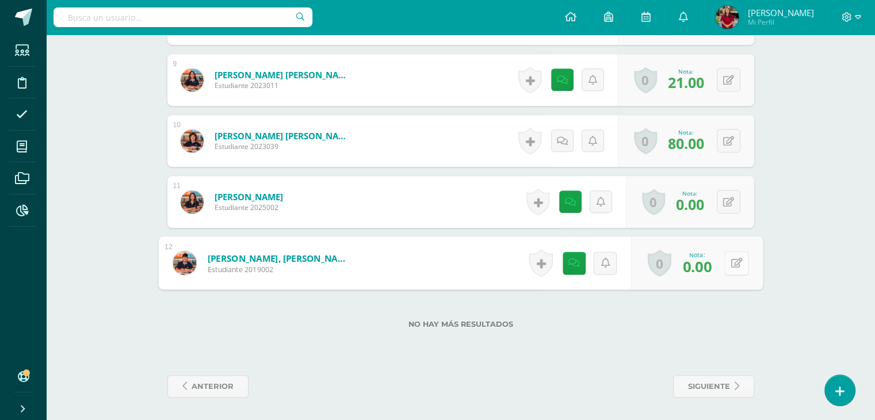
click at [748, 256] on button at bounding box center [737, 263] width 24 height 24
type input "21"
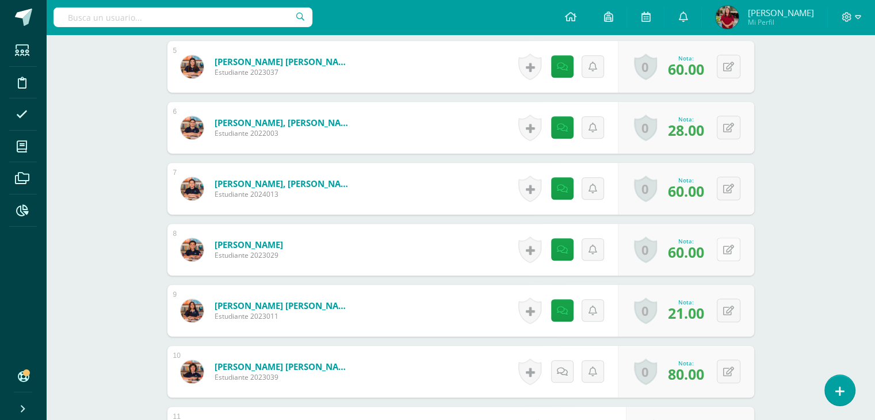
scroll to position [604, 0]
click at [732, 242] on button at bounding box center [729, 249] width 24 height 24
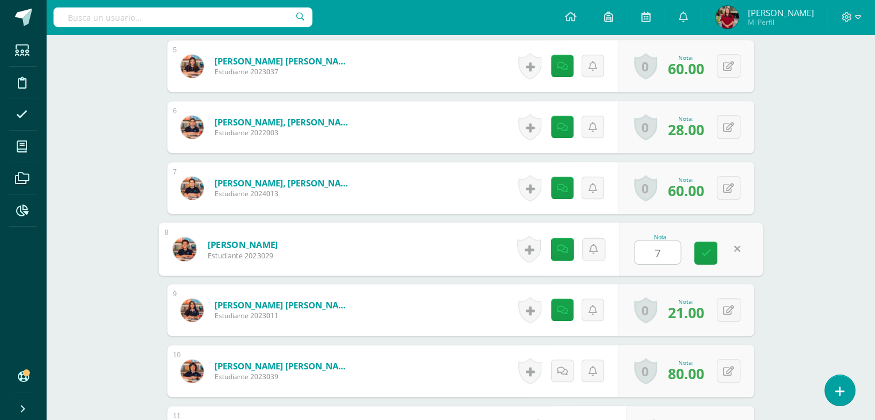
type input "70"
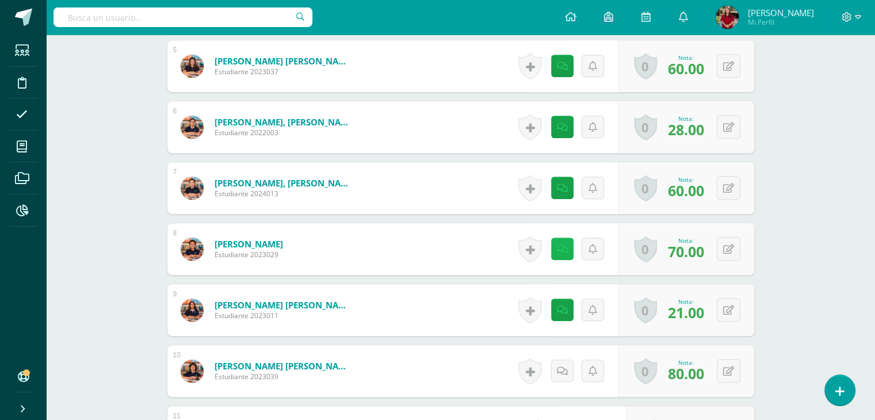
click at [566, 252] on icon at bounding box center [562, 250] width 11 height 10
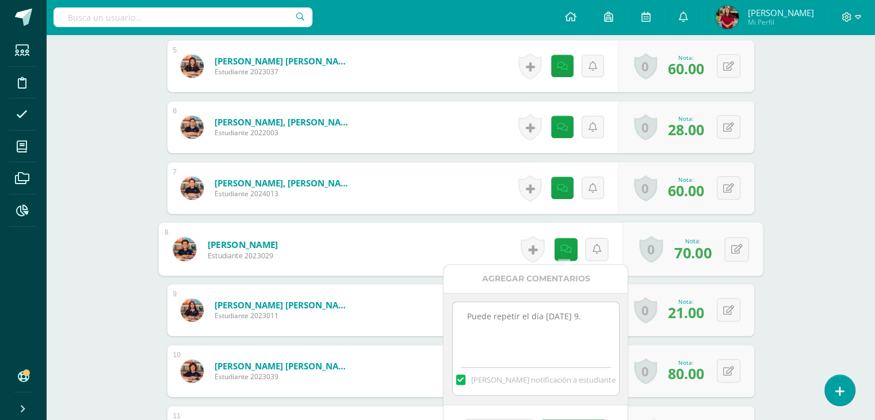
click at [587, 314] on textarea "Puede repetir el día martes 9." at bounding box center [536, 331] width 166 height 58
paste textarea "9/09 Repitió su Test."
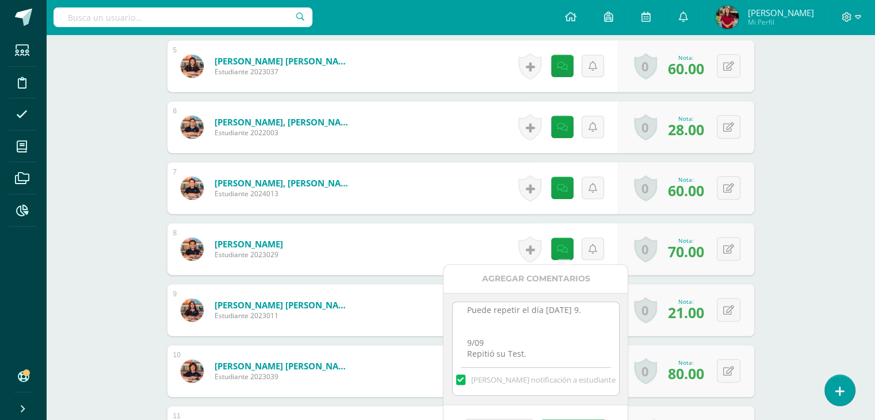
scroll to position [15, 0]
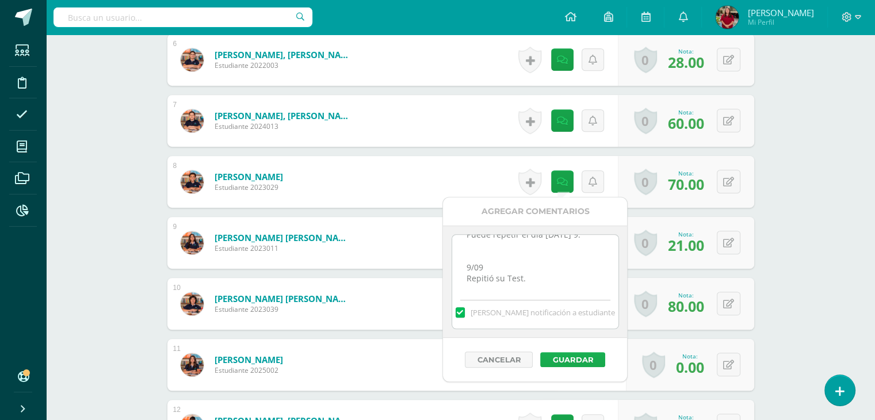
type textarea "Puede repetir el día martes 9. 9/09 Repitió su Test."
click at [573, 355] on button "Guardar" at bounding box center [572, 359] width 65 height 15
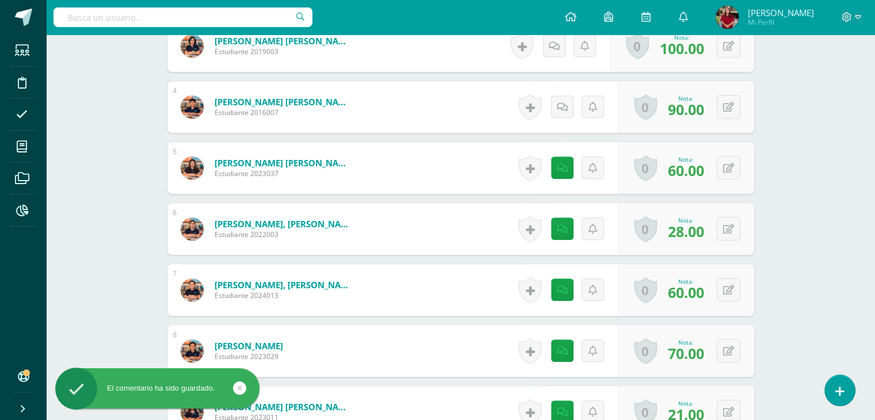
scroll to position [502, 0]
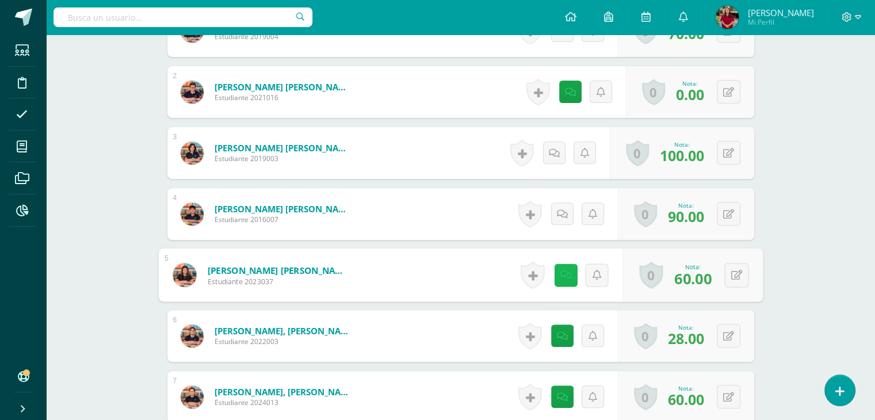
click at [563, 269] on link at bounding box center [565, 275] width 23 height 23
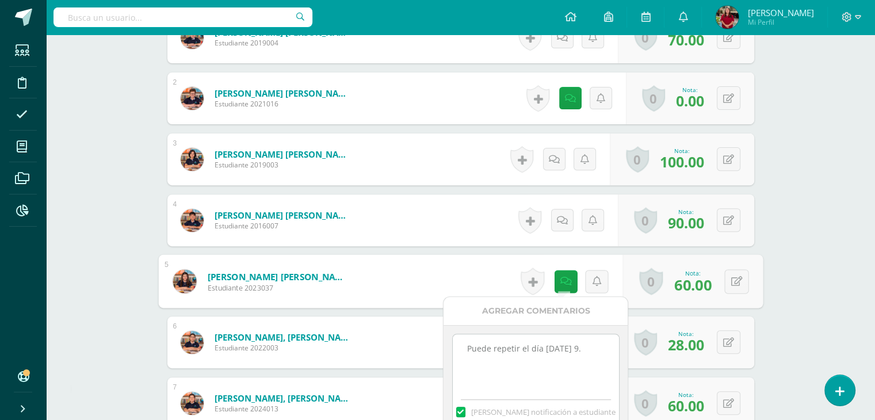
click at [577, 352] on textarea "Puede repetir el día martes 9." at bounding box center [536, 363] width 166 height 58
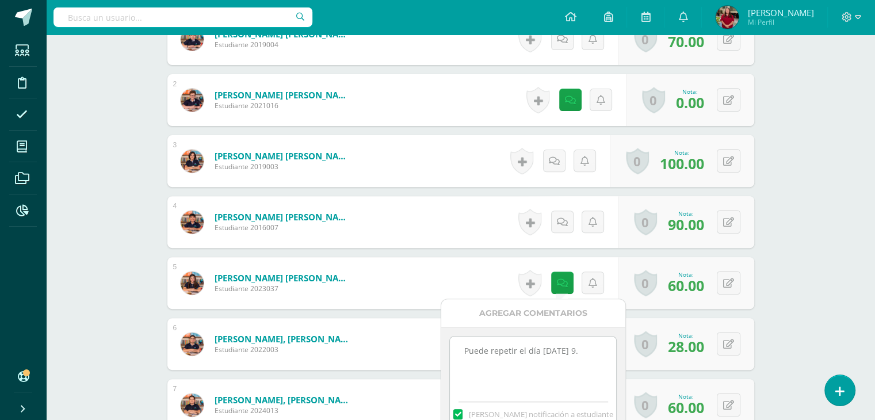
scroll to position [387, 0]
paste textarea "9/09 Repitió su Test."
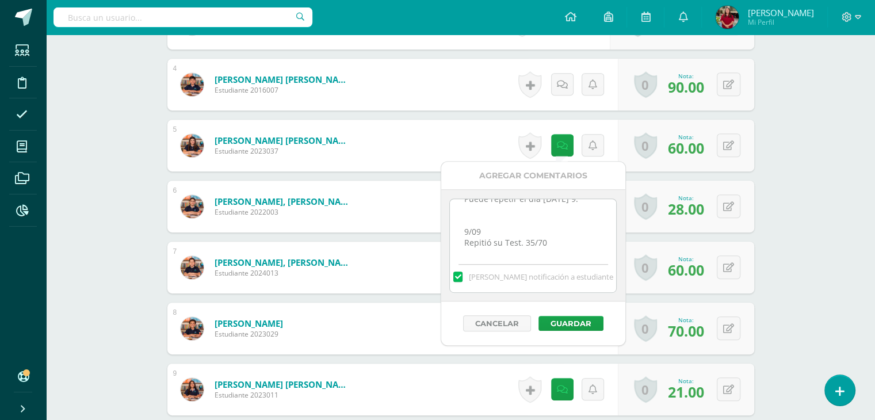
type textarea "Puede repetir el día martes 9. 9/09 Repitió su Test. 35/70"
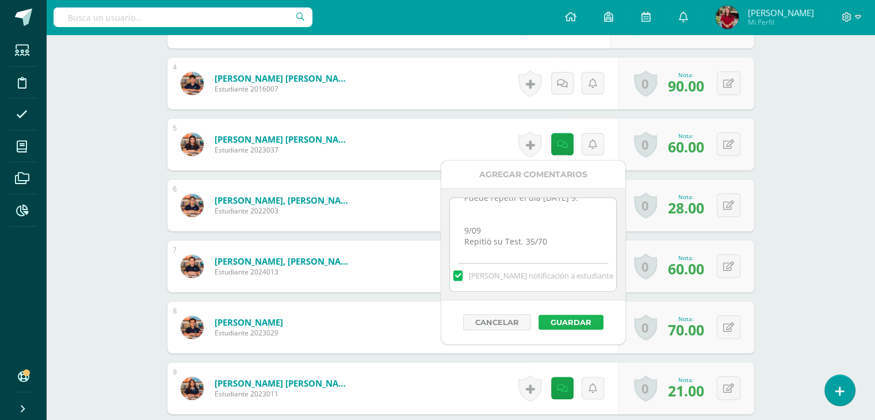
click at [568, 317] on button "Guardar" at bounding box center [571, 322] width 65 height 15
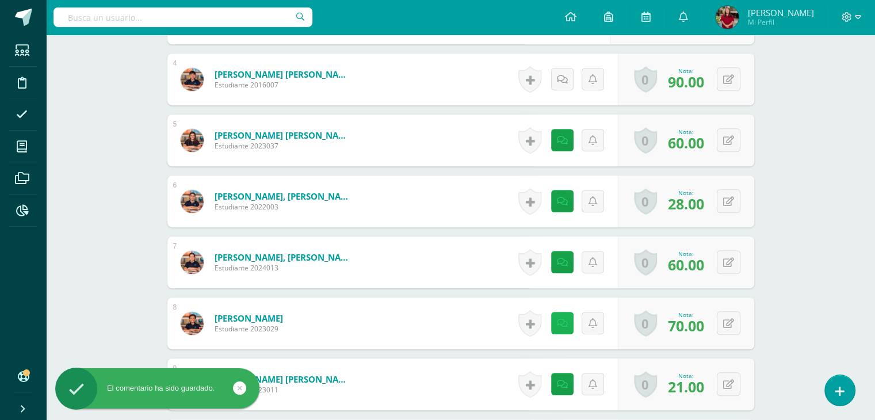
click at [568, 317] on link at bounding box center [562, 323] width 22 height 22
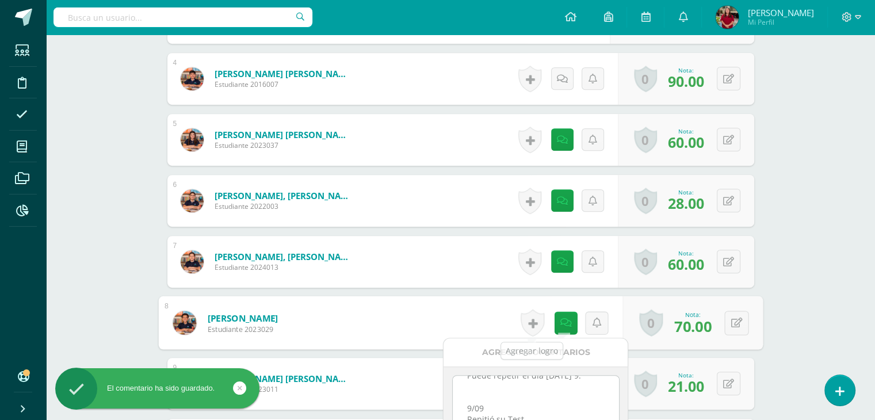
click at [417, 309] on form "Pérez Pinilla, Matías Estudiante 2023029 Nota 70.00 0 Logros Logros obtenidos" at bounding box center [460, 323] width 605 height 54
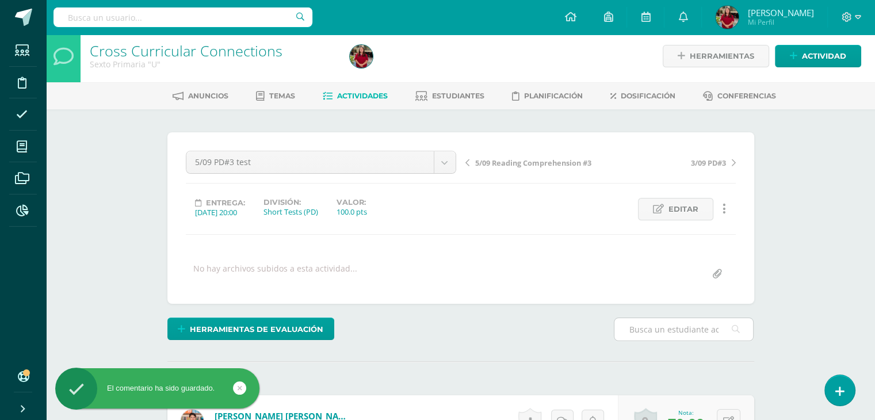
scroll to position [0, 0]
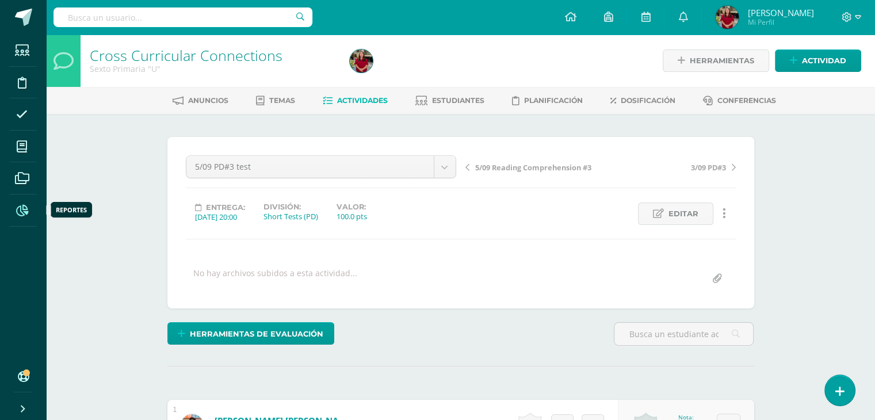
click at [17, 199] on span at bounding box center [22, 210] width 26 height 26
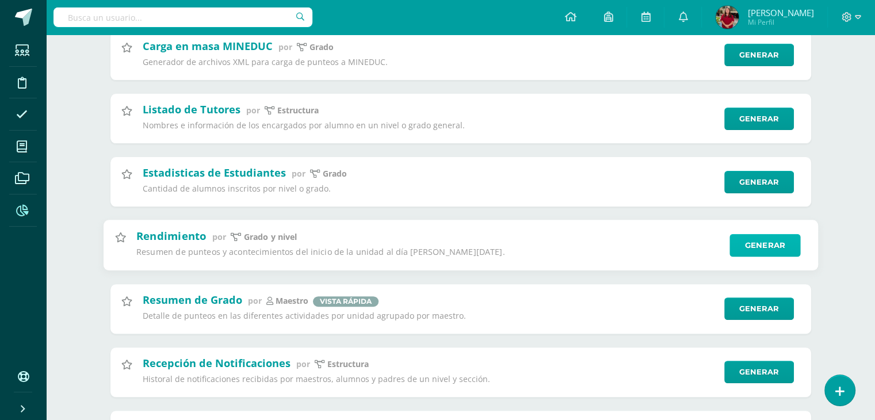
click at [751, 256] on link "Generar" at bounding box center [765, 245] width 71 height 23
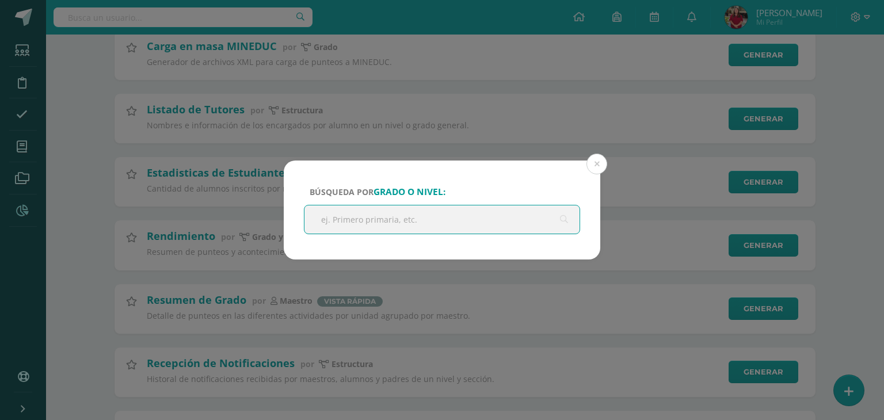
click at [429, 229] on input "text" at bounding box center [441, 219] width 275 height 28
type input "s"
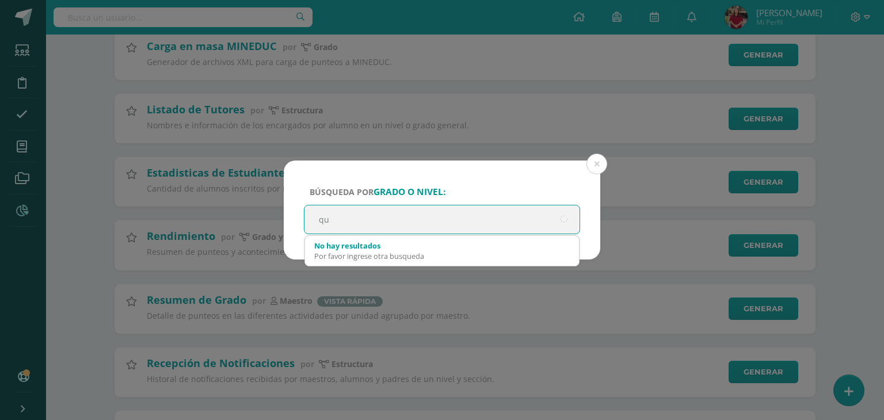
type input "qui"
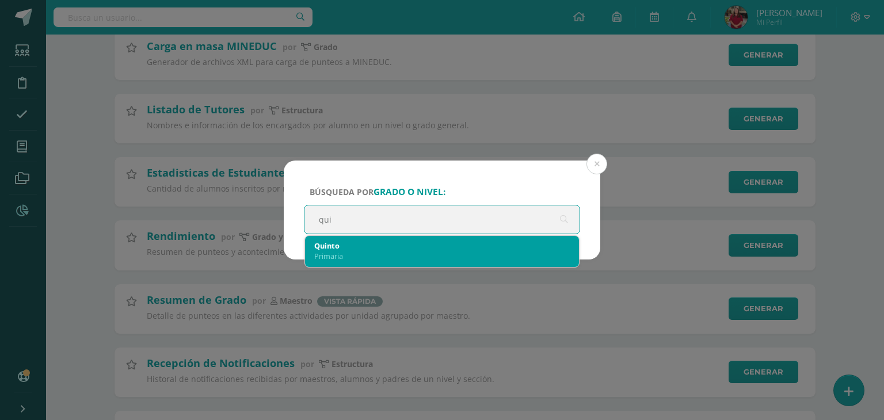
click at [430, 249] on div "Quinto" at bounding box center [442, 246] width 256 height 10
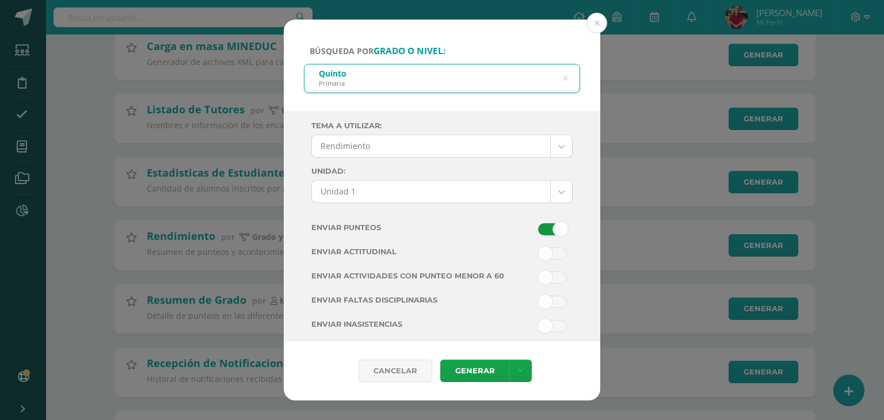
click at [546, 219] on div "Tema a Utilizar: Rendimiento --------- Rendimiento Unidad: Unidad 1 Unidad 1 Un…" at bounding box center [441, 172] width 261 height 102
click at [550, 231] on span at bounding box center [552, 229] width 29 height 12
click at [0, 0] on input "checkbox" at bounding box center [0, 0] width 0 height 0
click at [542, 283] on span at bounding box center [552, 278] width 29 height 12
click at [0, 0] on input "checkbox" at bounding box center [0, 0] width 0 height 0
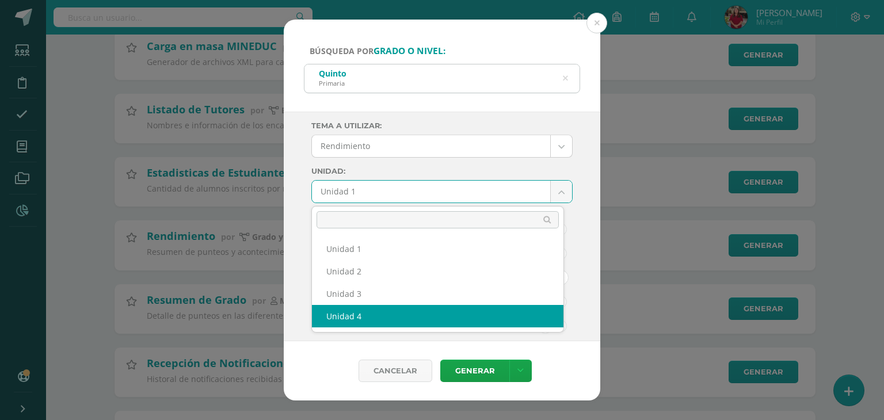
select select "Unidad 4"
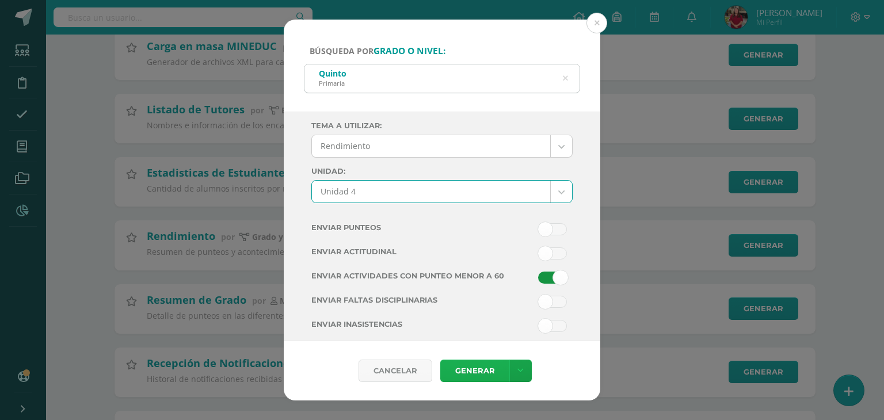
click at [472, 369] on link "Generar" at bounding box center [474, 371] width 69 height 22
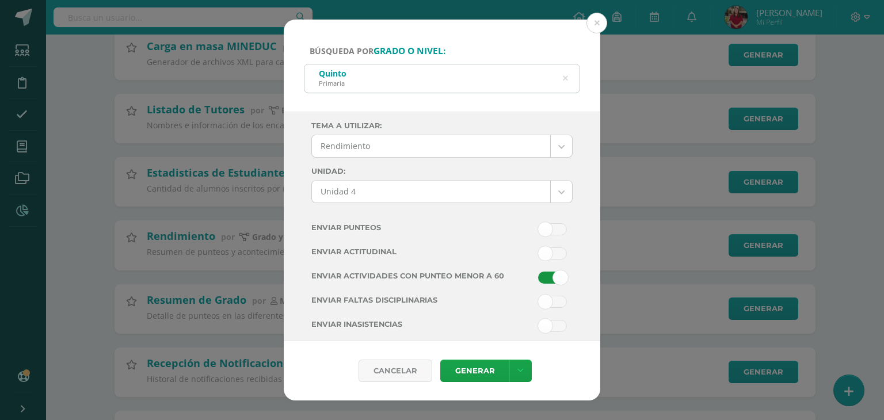
click at [171, 216] on div "Búsqueda por grado o nivel: Quinto Primaria qui Tema a Utilizar: Rendimiento --…" at bounding box center [442, 210] width 875 height 381
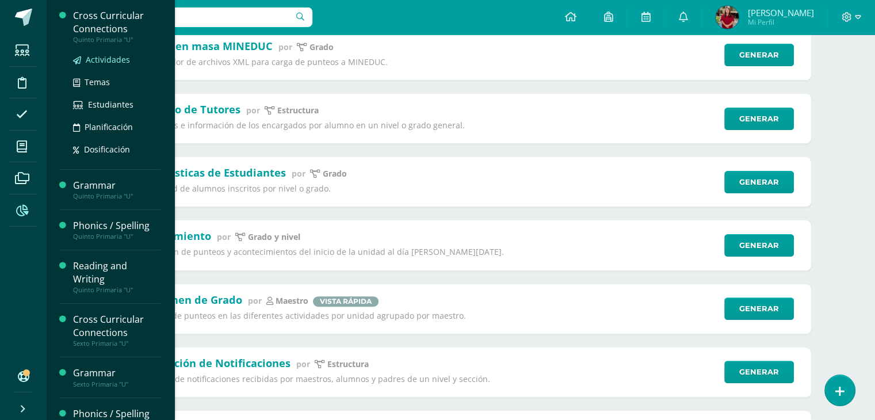
click at [113, 54] on span "Actividades" at bounding box center [108, 59] width 44 height 11
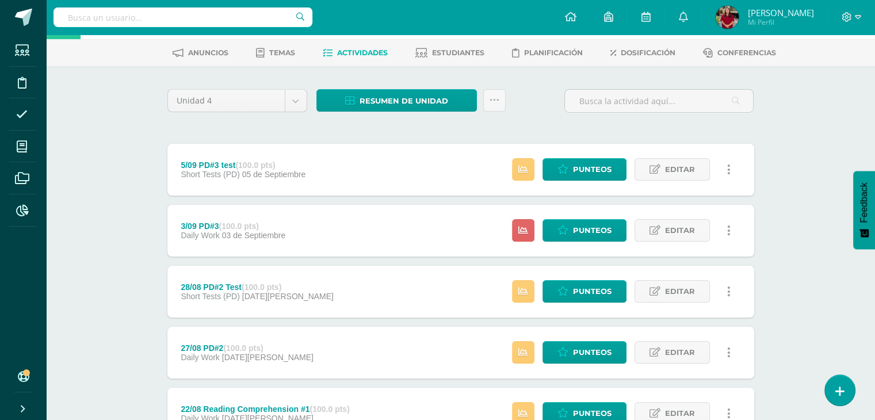
scroll to position [266, 0]
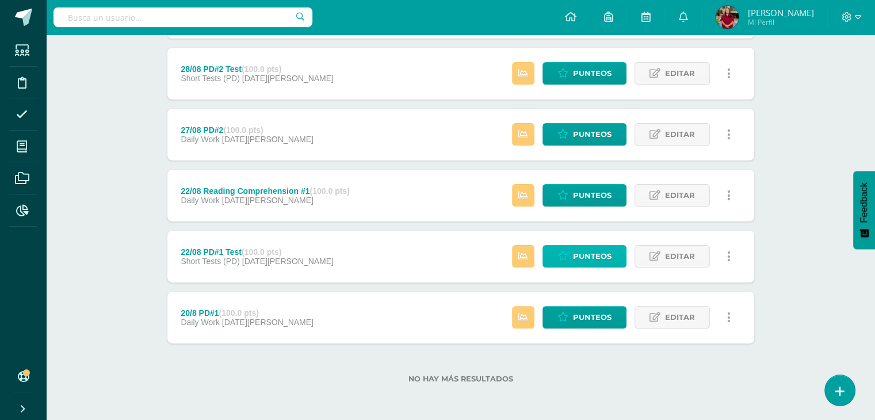
click at [578, 247] on span "Punteos" at bounding box center [592, 256] width 39 height 21
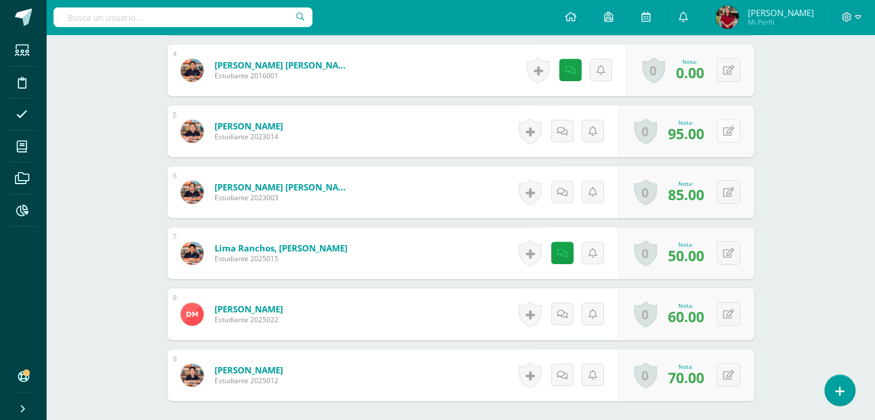
scroll to position [537, 0]
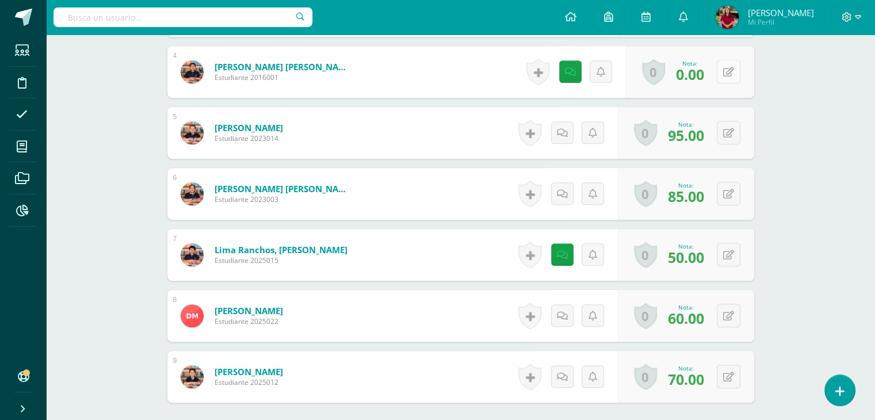
click at [731, 75] on button at bounding box center [729, 72] width 24 height 24
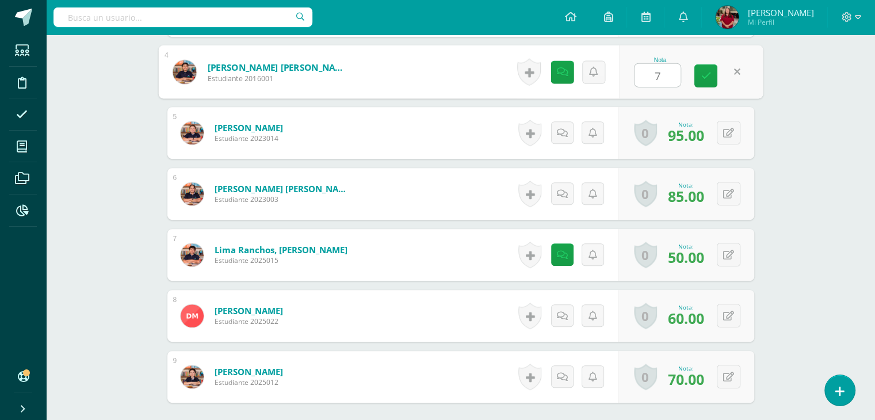
type input "70"
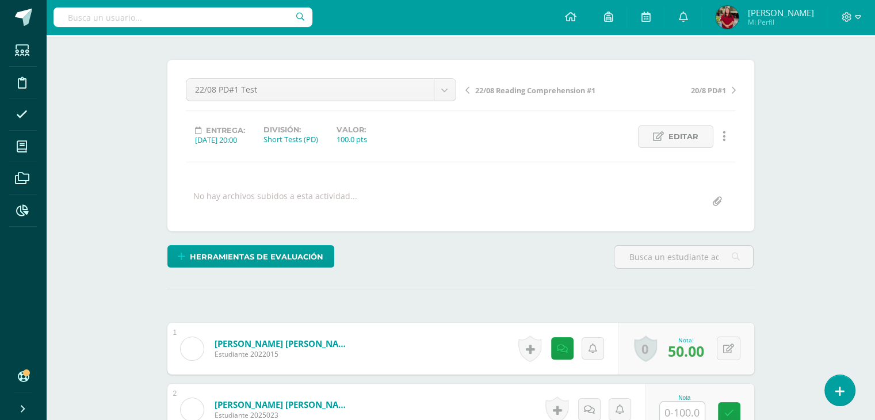
scroll to position [77, 0]
click at [260, 104] on div "22/08 PD#1 Test 5/09 PD#3 test 3/09 PD#3 28/08 PD#2 Test 27/08 PD#2 22/08 Readi…" at bounding box center [321, 95] width 280 height 32
click at [260, 102] on div "22/08 PD#1 Test 5/09 PD#3 test 3/09 PD#3 28/08 PD#2 Test 27/08 PD#2 22/08 Readi…" at bounding box center [321, 95] width 280 height 32
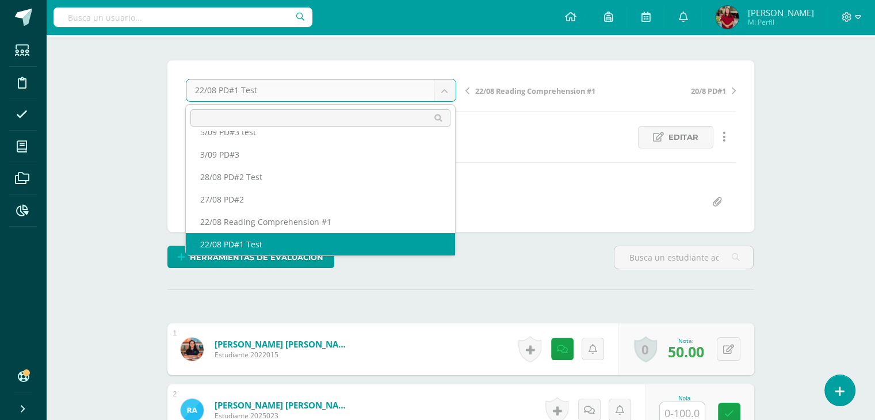
scroll to position [0, 0]
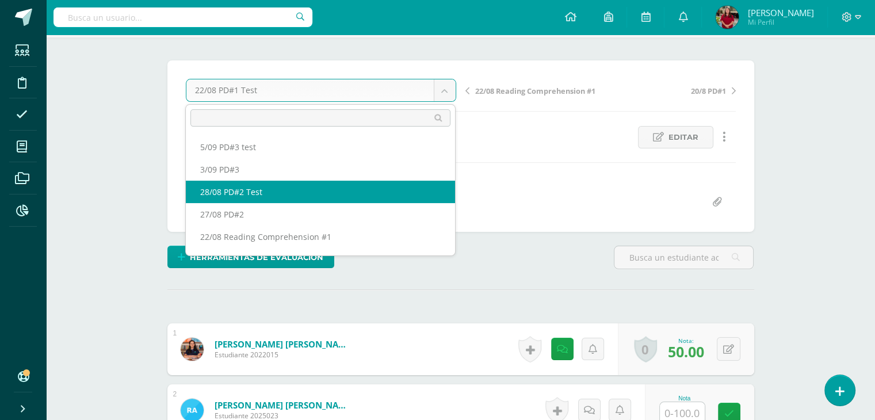
select select "/dashboard/teacher/grade-activity/219542/"
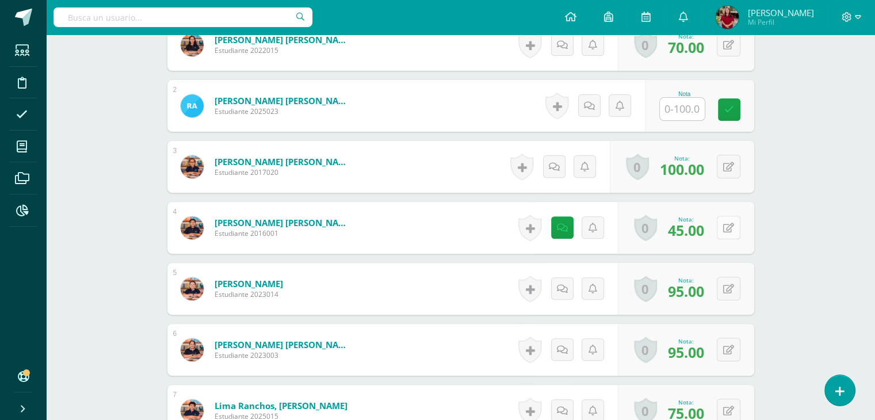
scroll to position [382, 0]
click at [730, 227] on icon at bounding box center [728, 228] width 11 height 10
type input "60"
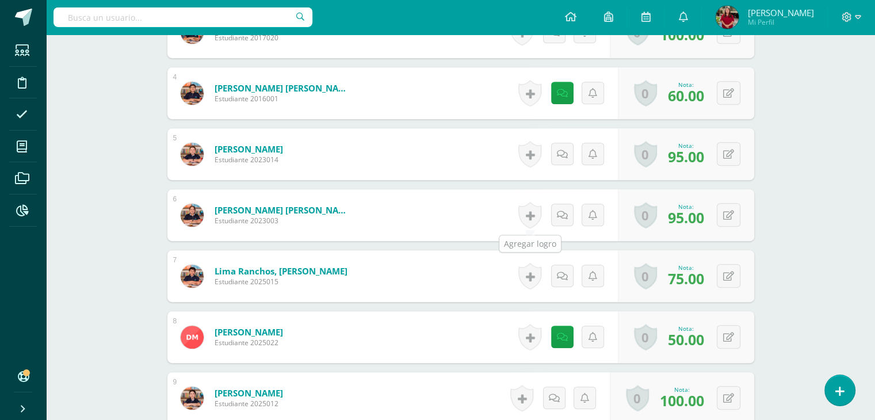
scroll to position [517, 0]
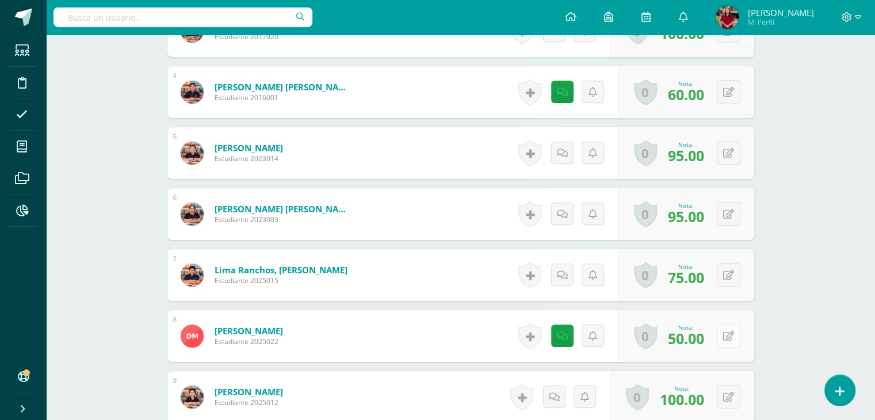
click at [734, 331] on button at bounding box center [729, 336] width 24 height 24
type input "65"
click at [25, 19] on span at bounding box center [23, 17] width 17 height 17
